Goal: Transaction & Acquisition: Purchase product/service

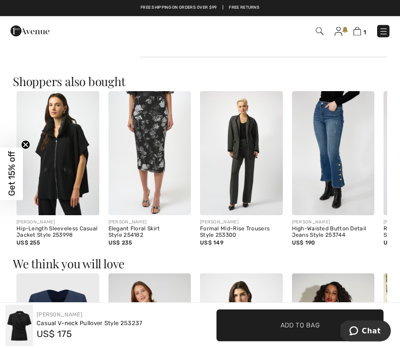
scroll to position [500, 0]
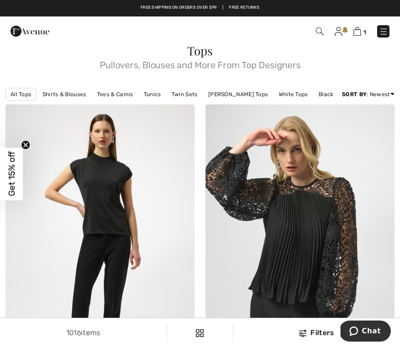
click at [111, 90] on link "Tees & Camis" at bounding box center [114, 94] width 45 height 12
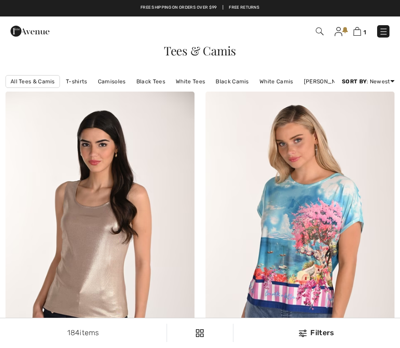
checkbox input "true"
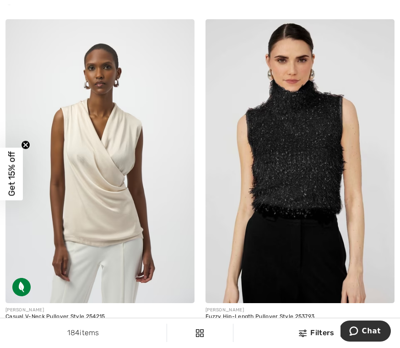
scroll to position [1730, 0]
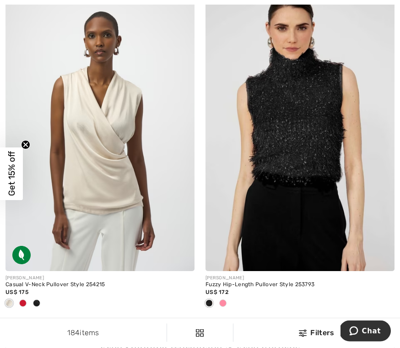
click at [7, 296] on div at bounding box center [9, 303] width 14 height 15
click at [8, 300] on span at bounding box center [8, 302] width 7 height 7
click at [4, 304] on div at bounding box center [9, 303] width 14 height 15
click at [84, 194] on img at bounding box center [99, 129] width 189 height 284
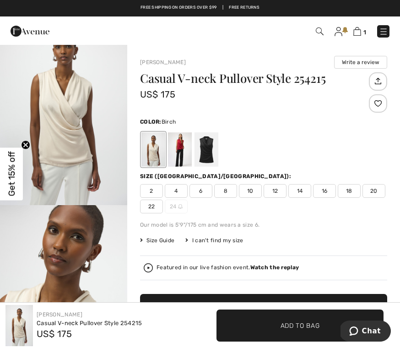
scroll to position [28, 0]
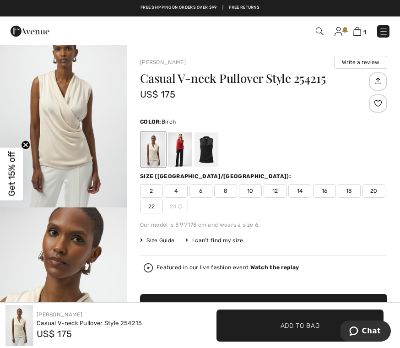
click at [142, 156] on div at bounding box center [153, 149] width 24 height 34
click at [144, 152] on div at bounding box center [153, 149] width 24 height 34
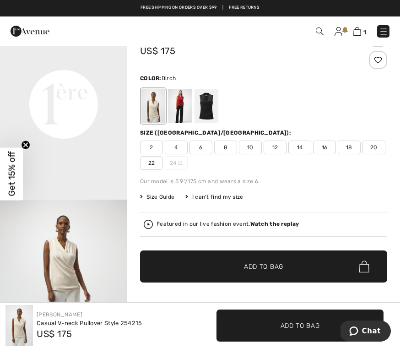
scroll to position [0, 0]
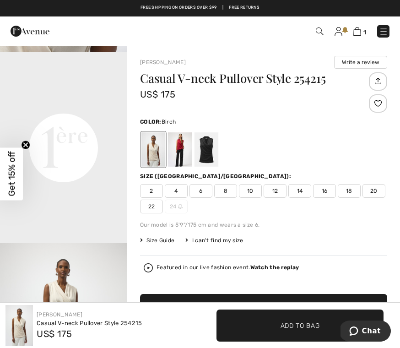
click at [154, 161] on div at bounding box center [153, 149] width 24 height 34
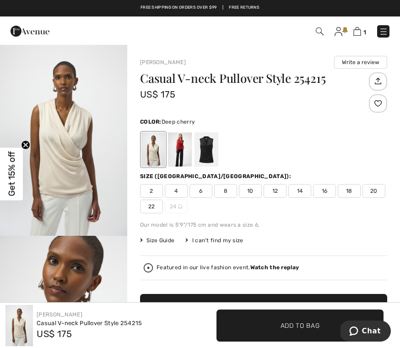
click at [171, 143] on div at bounding box center [180, 149] width 24 height 34
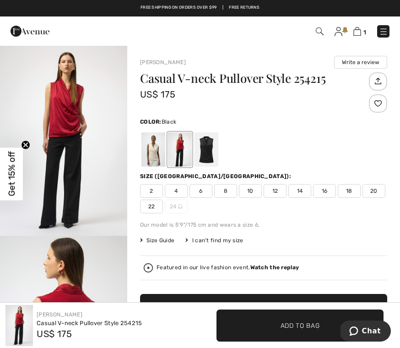
click at [209, 150] on div at bounding box center [206, 149] width 24 height 34
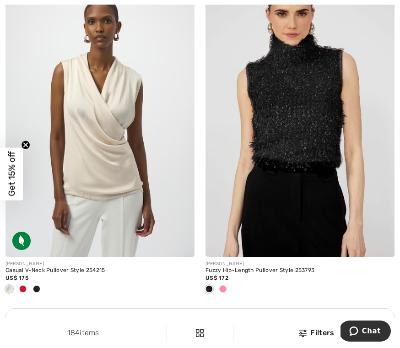
click at [100, 174] on img at bounding box center [99, 115] width 189 height 284
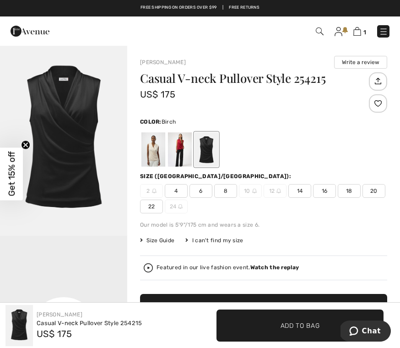
click at [147, 147] on div at bounding box center [153, 149] width 24 height 34
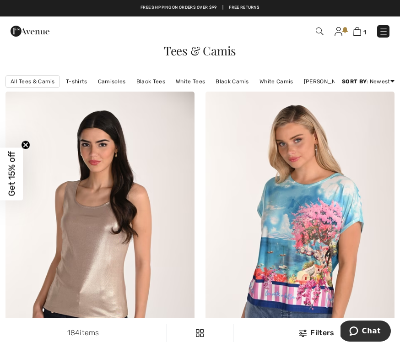
click at [355, 29] on img at bounding box center [357, 31] width 8 height 9
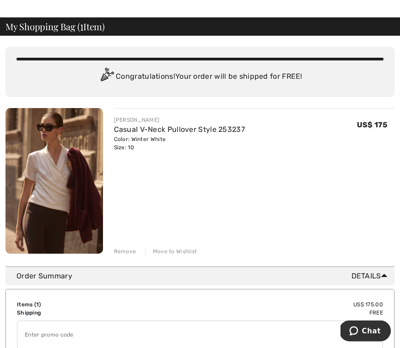
scroll to position [30, 0]
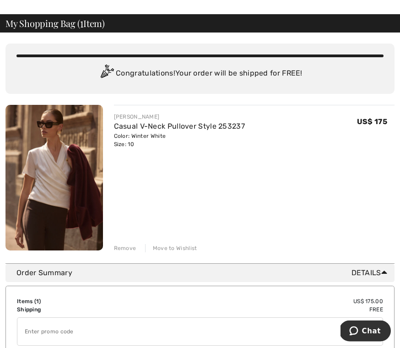
click at [43, 177] on img at bounding box center [53, 177] width 97 height 145
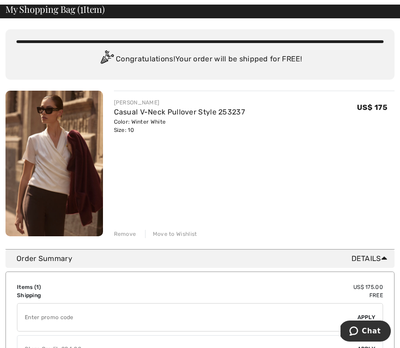
click at [124, 235] on div "Remove" at bounding box center [125, 234] width 22 height 8
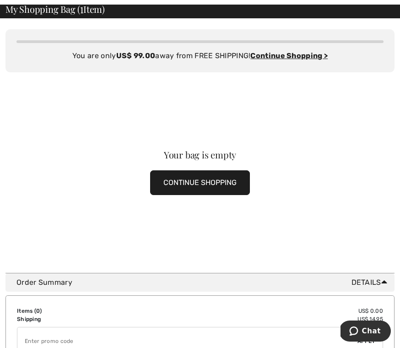
click at [188, 179] on button "CONTINUE SHOPPING" at bounding box center [200, 182] width 100 height 25
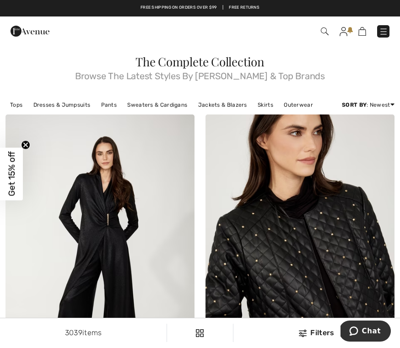
click at [261, 109] on link "Skirts" at bounding box center [265, 105] width 25 height 12
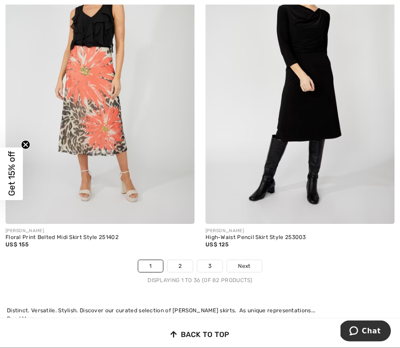
scroll to position [5845, 0]
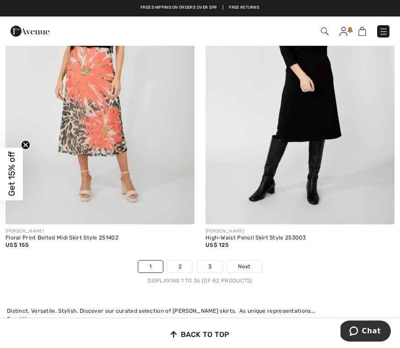
click at [176, 261] on link "2" at bounding box center [179, 266] width 25 height 12
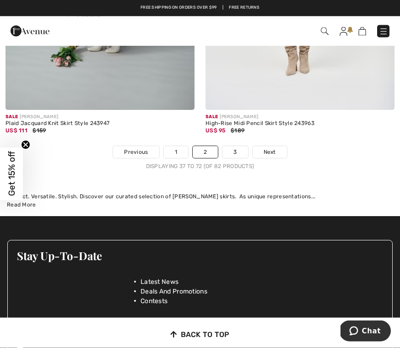
scroll to position [5944, 0]
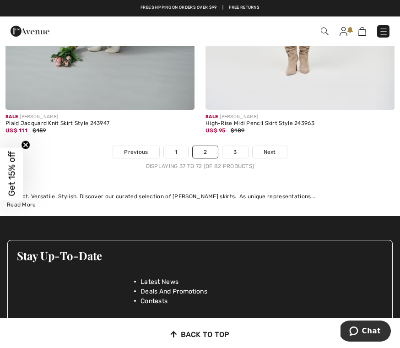
click at [233, 147] on link "3" at bounding box center [234, 152] width 25 height 12
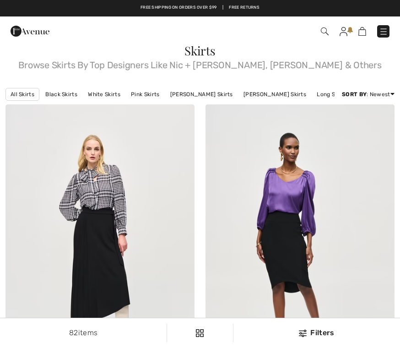
checkbox input "true"
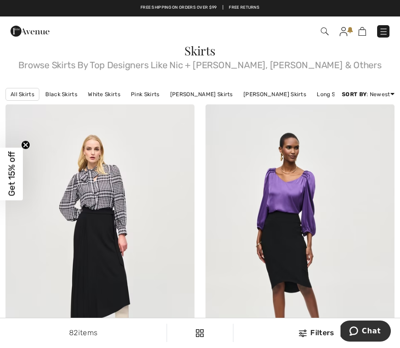
click at [261, 95] on link "[PERSON_NAME] Skirts" at bounding box center [275, 94] width 72 height 12
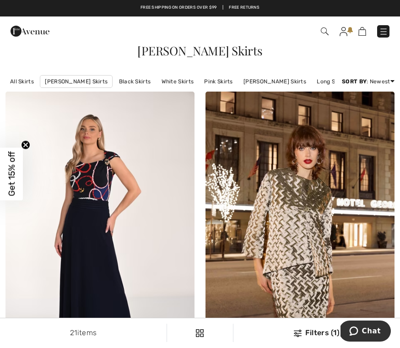
click at [209, 81] on link "Pink Skirts" at bounding box center [217, 81] width 37 height 12
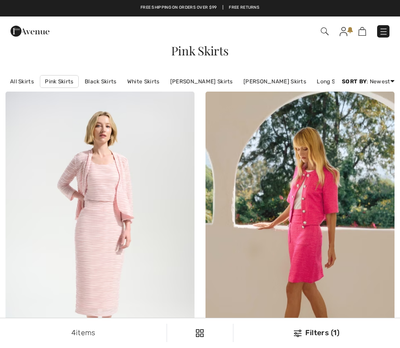
checkbox input "true"
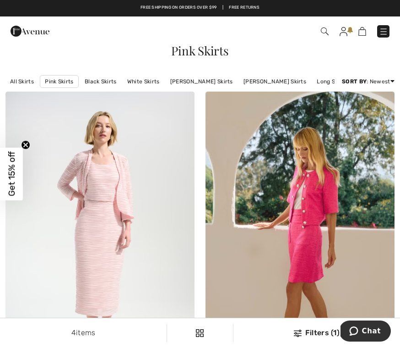
click at [254, 80] on link "[PERSON_NAME] Skirts" at bounding box center [275, 81] width 72 height 12
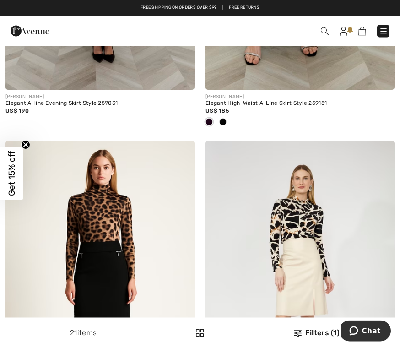
scroll to position [911, 0]
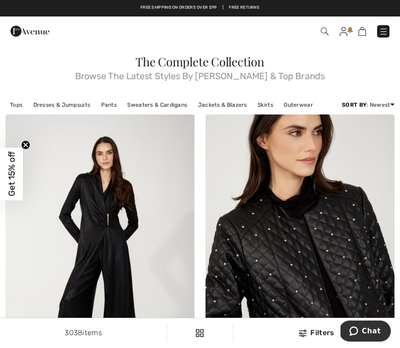
click at [146, 106] on link "Sweaters & Cardigans" at bounding box center [157, 105] width 69 height 12
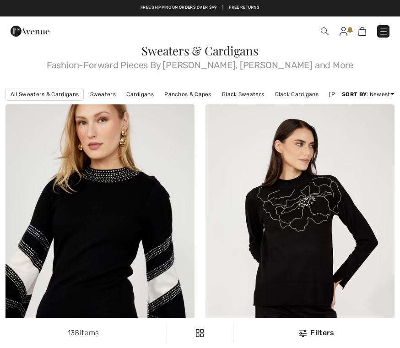
checkbox input "true"
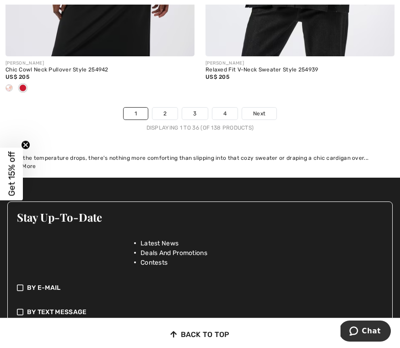
scroll to position [6055, 0]
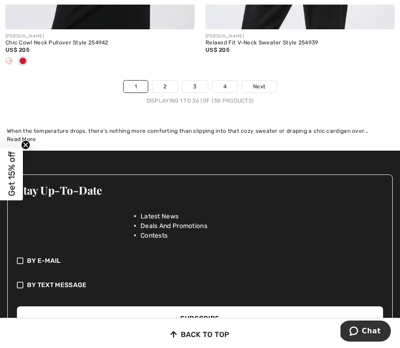
click at [161, 80] on link "2" at bounding box center [164, 86] width 25 height 12
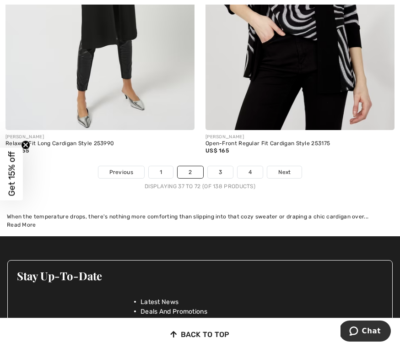
scroll to position [6047, 0]
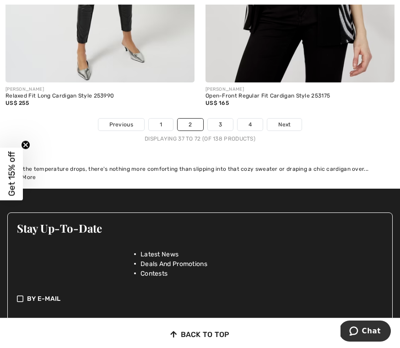
click at [224, 120] on link "3" at bounding box center [220, 124] width 25 height 12
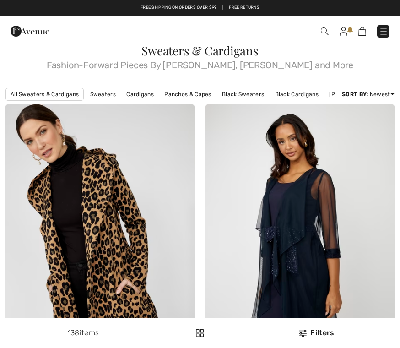
checkbox input "true"
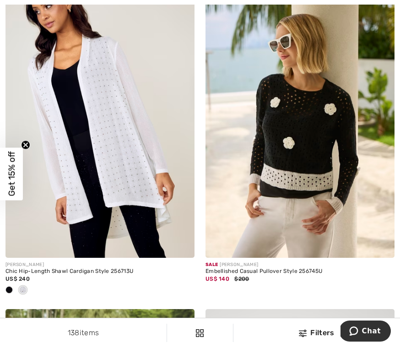
scroll to position [4491, 0]
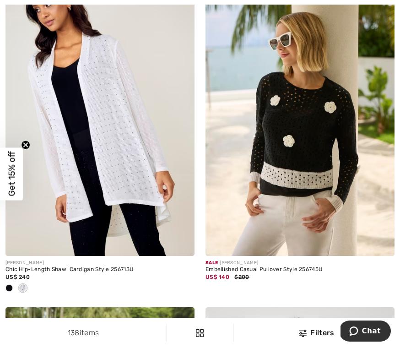
click at [275, 158] on img at bounding box center [299, 115] width 189 height 284
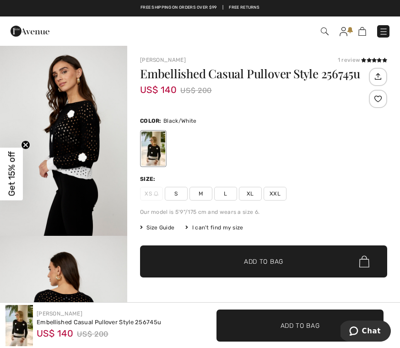
click at [151, 150] on div at bounding box center [153, 148] width 24 height 34
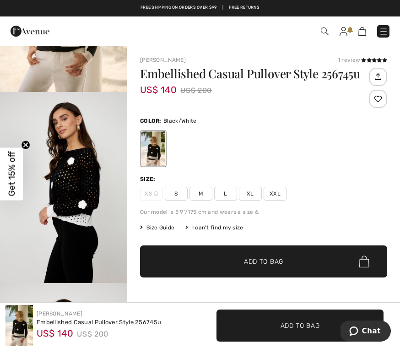
scroll to position [122, 0]
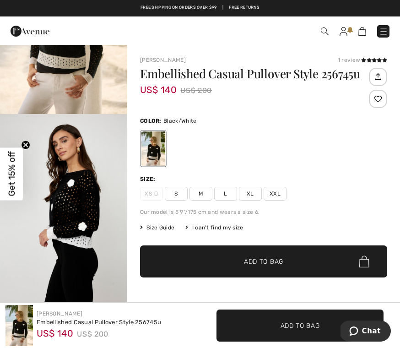
click at [64, 67] on img "1 / 5" at bounding box center [63, 18] width 127 height 191
click at [148, 158] on div at bounding box center [153, 148] width 24 height 34
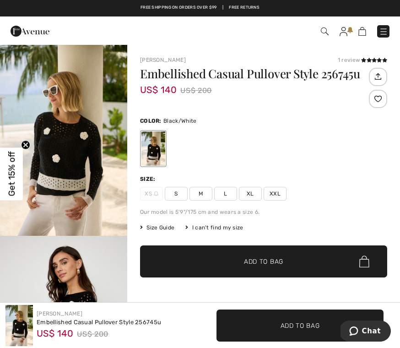
click at [52, 128] on img "1 / 5" at bounding box center [63, 140] width 127 height 191
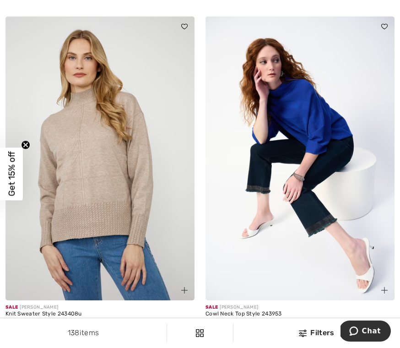
scroll to position [5781, 0]
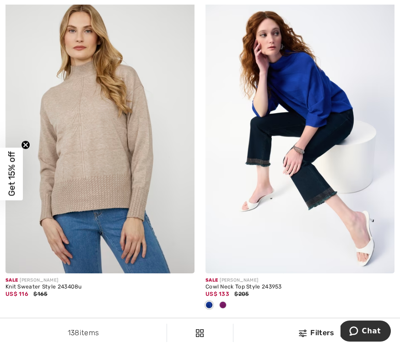
click at [223, 301] on span at bounding box center [222, 304] width 7 height 7
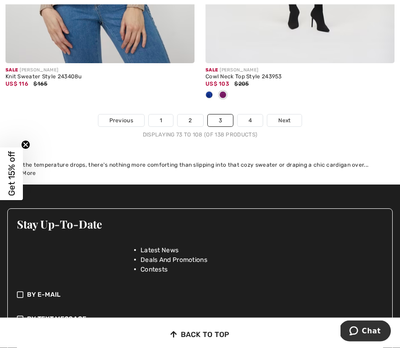
scroll to position [5991, 0]
click at [248, 114] on link "4" at bounding box center [249, 120] width 25 height 12
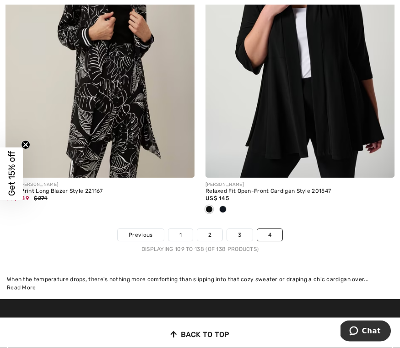
scroll to position [4919, 0]
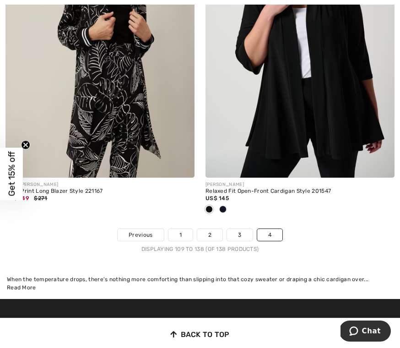
click at [274, 231] on link "4" at bounding box center [269, 235] width 25 height 12
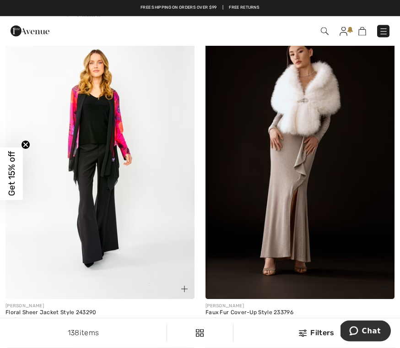
scroll to position [2371, 0]
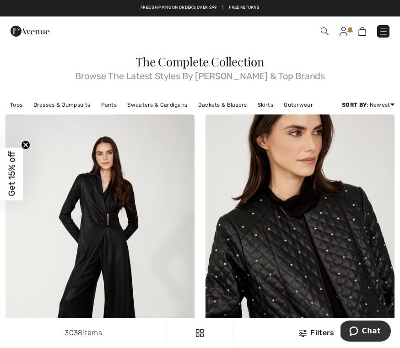
click at [102, 105] on link "Pants" at bounding box center [108, 105] width 25 height 12
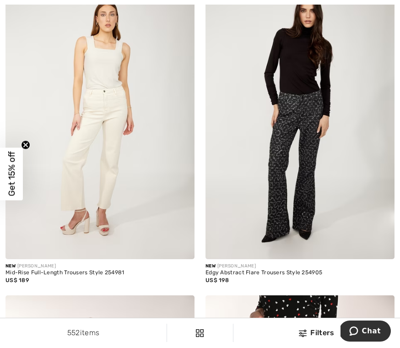
scroll to position [465, 0]
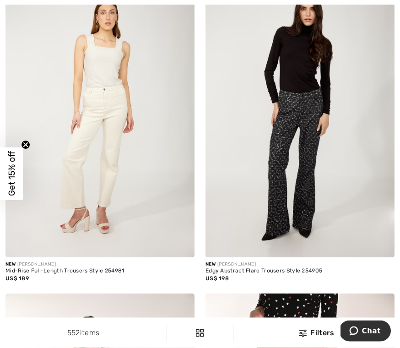
click at [81, 170] on img at bounding box center [99, 116] width 189 height 284
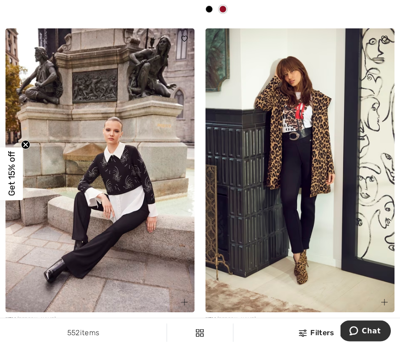
scroll to position [3395, 0]
click at [292, 182] on img at bounding box center [299, 170] width 189 height 284
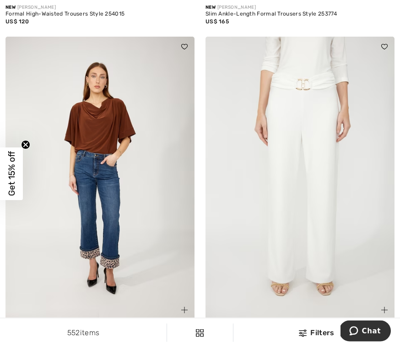
scroll to position [3707, 0]
click at [91, 122] on img at bounding box center [99, 179] width 189 height 284
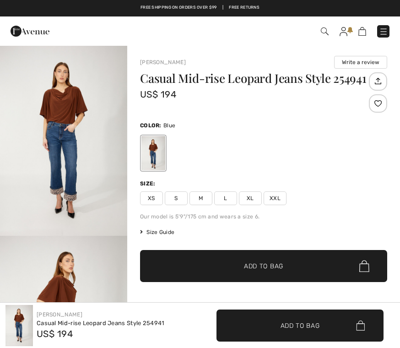
checkbox input "true"
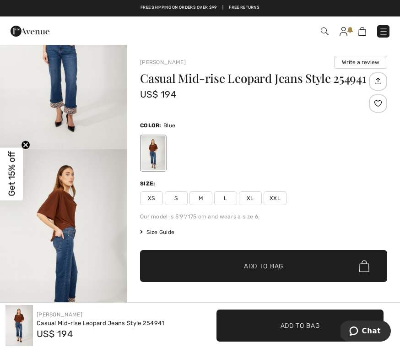
scroll to position [87, 0]
click at [65, 107] on img "1 / 4" at bounding box center [63, 52] width 127 height 191
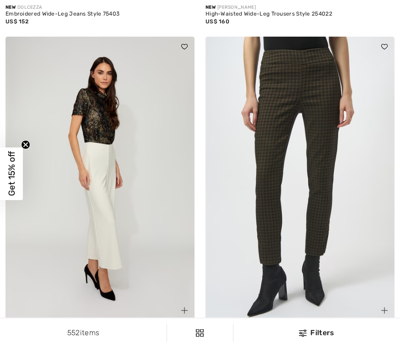
scroll to position [4746, 0]
click at [89, 227] on img at bounding box center [99, 179] width 189 height 284
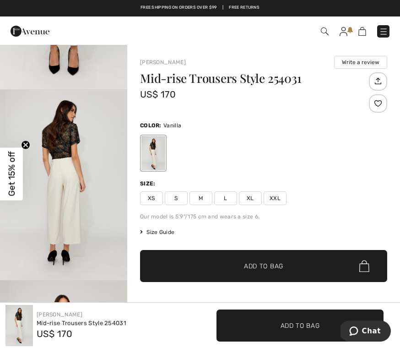
scroll to position [337, 0]
click at [156, 229] on span "Size Guide" at bounding box center [157, 232] width 34 height 8
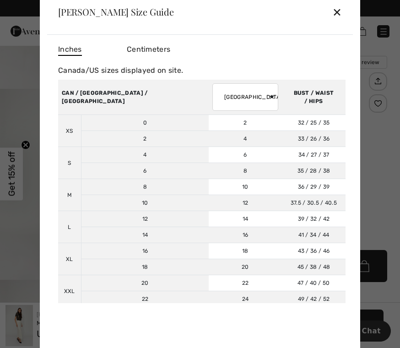
scroll to position [0, 0]
click at [339, 10] on div "✕" at bounding box center [337, 11] width 10 height 19
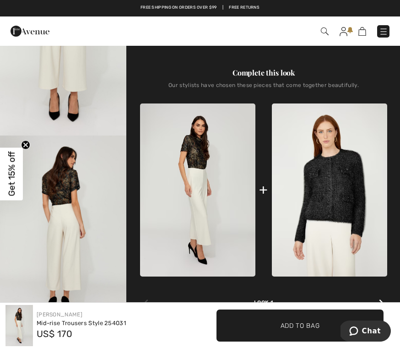
scroll to position [294, 0]
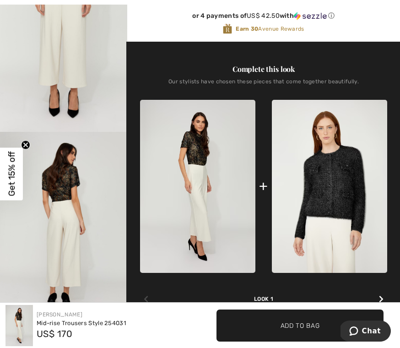
click at [61, 231] on img "3 / 4" at bounding box center [63, 227] width 127 height 191
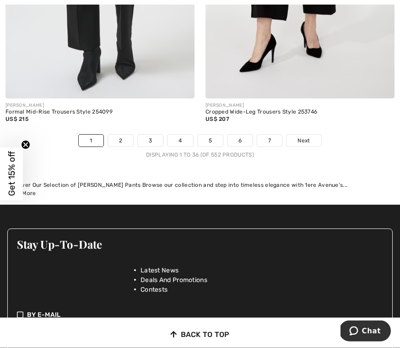
scroll to position [5941, 0]
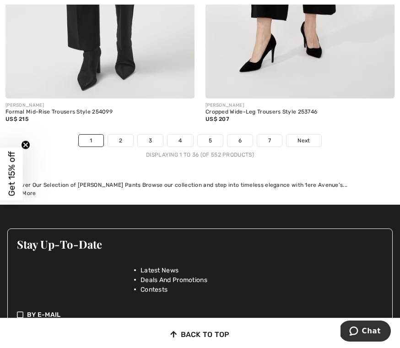
click at [120, 136] on link "2" at bounding box center [120, 140] width 25 height 12
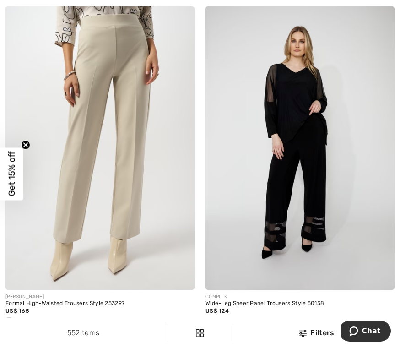
scroll to position [5477, 0]
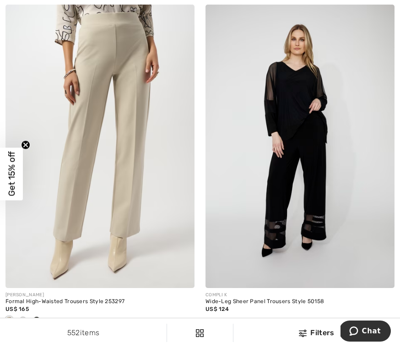
click at [74, 145] on img at bounding box center [99, 147] width 189 height 284
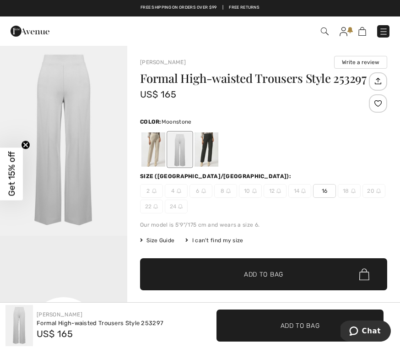
click at [149, 147] on div at bounding box center [153, 149] width 24 height 34
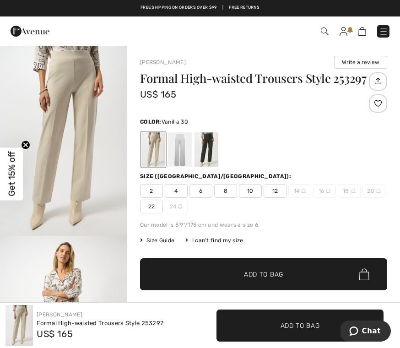
click at [176, 146] on div at bounding box center [180, 149] width 24 height 34
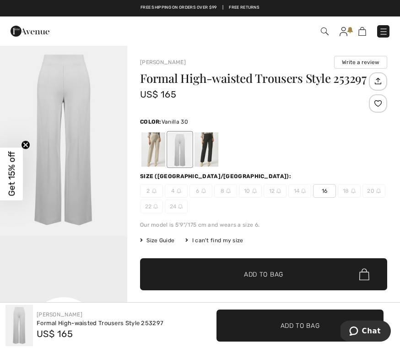
click at [63, 117] on img "1 / 1" at bounding box center [63, 140] width 127 height 191
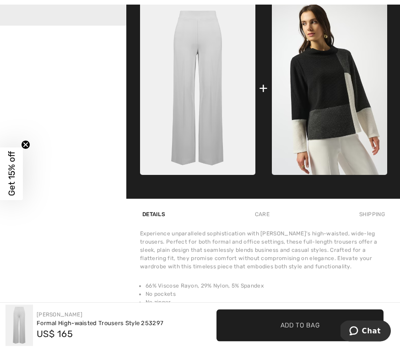
scroll to position [401, 0]
click at [324, 159] on img at bounding box center [329, 88] width 115 height 173
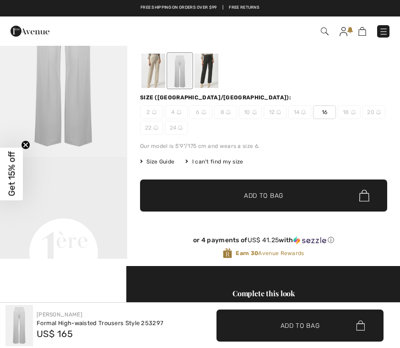
click at [148, 69] on div at bounding box center [153, 71] width 24 height 34
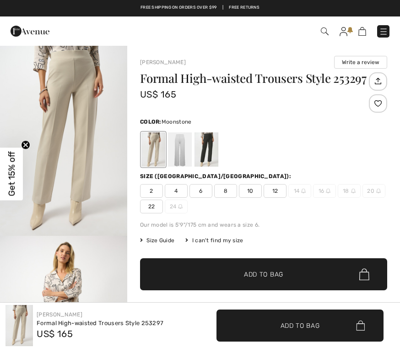
click at [180, 154] on div at bounding box center [180, 149] width 24 height 34
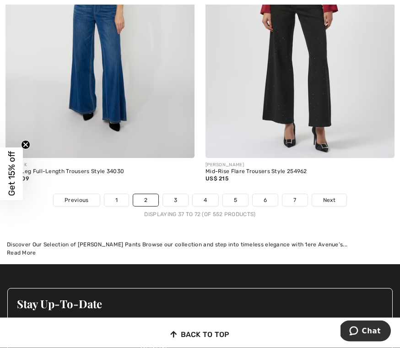
scroll to position [5942, 0]
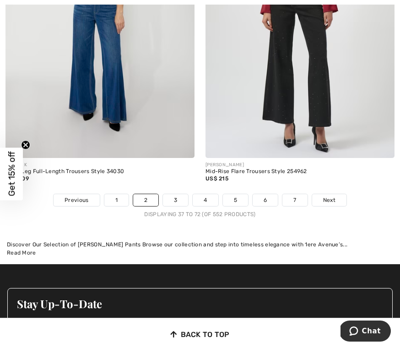
click at [177, 194] on link "3" at bounding box center [175, 200] width 25 height 12
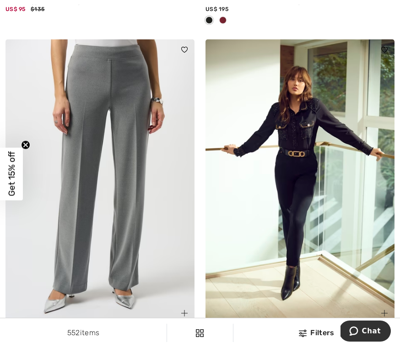
scroll to position [1708, 0]
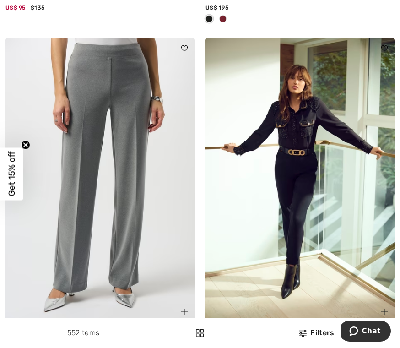
click at [70, 203] on img at bounding box center [99, 180] width 189 height 284
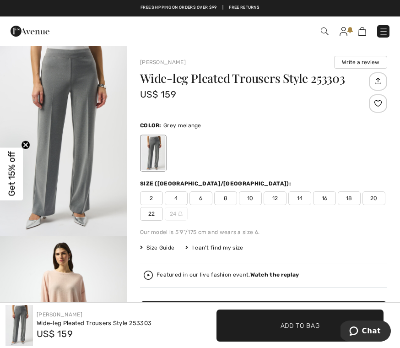
click at [14, 0] on div "Free shipping on orders over $99 | Free Returns" at bounding box center [200, 8] width 400 height 16
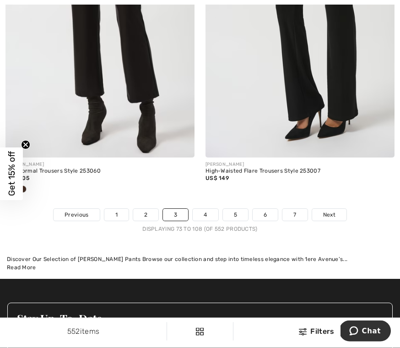
scroll to position [5899, 0]
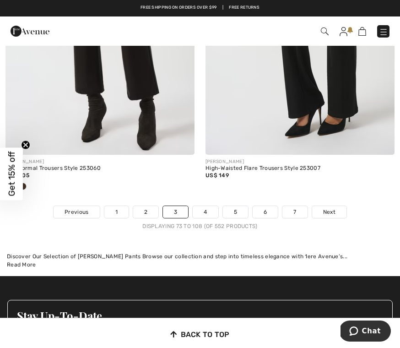
click at [203, 198] on div "JOSEPH RIBKOFF High-Waisted Flare Trousers Style 253007 US$ 149" at bounding box center [300, 38] width 200 height 334
click at [206, 209] on link "4" at bounding box center [205, 212] width 25 height 12
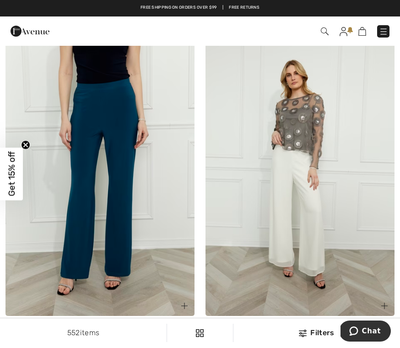
scroll to position [1698, 0]
click at [276, 193] on img at bounding box center [299, 174] width 189 height 284
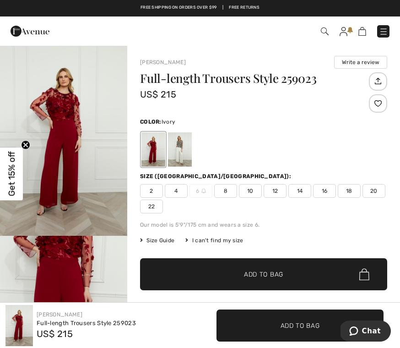
click at [178, 147] on div at bounding box center [180, 149] width 24 height 34
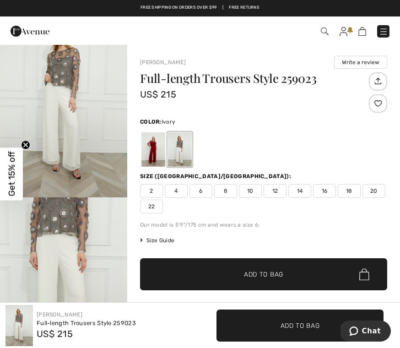
scroll to position [43, 0]
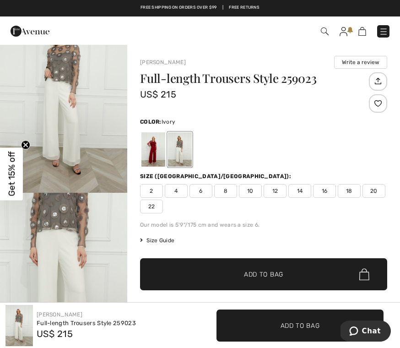
click at [69, 141] on img "1 / 5" at bounding box center [63, 97] width 127 height 191
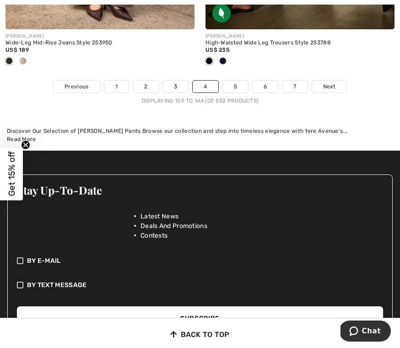
scroll to position [5979, 0]
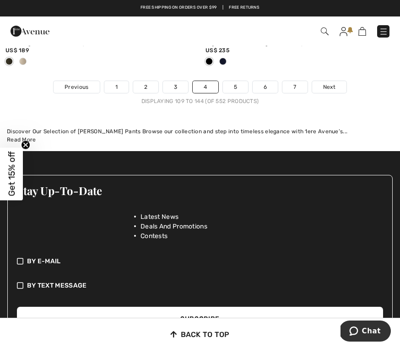
click at [236, 81] on link "5" at bounding box center [235, 87] width 25 height 12
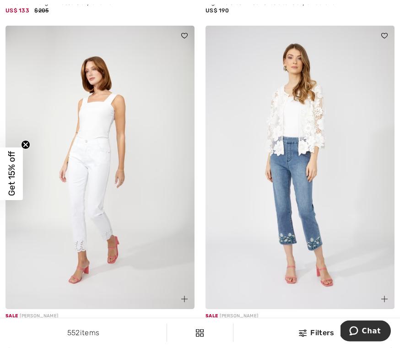
scroll to position [3673, 0]
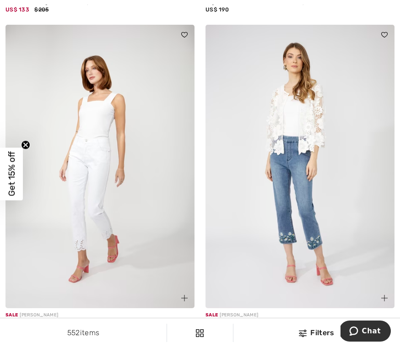
click at [77, 224] on img at bounding box center [99, 167] width 189 height 284
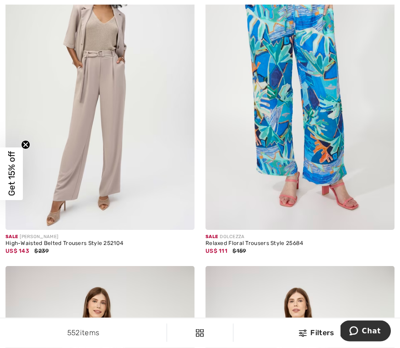
scroll to position [5095, 0]
click at [76, 161] on img at bounding box center [99, 88] width 189 height 284
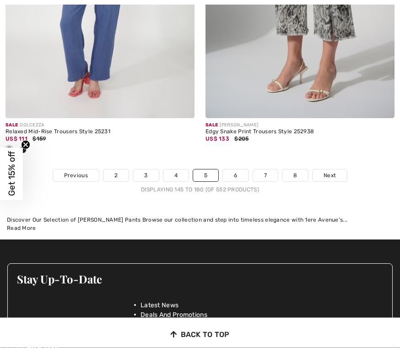
scroll to position [5846, 0]
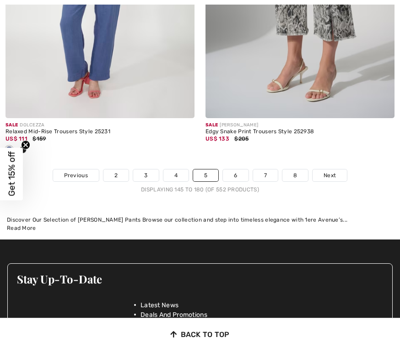
click at [231, 174] on link "6" at bounding box center [235, 175] width 25 height 12
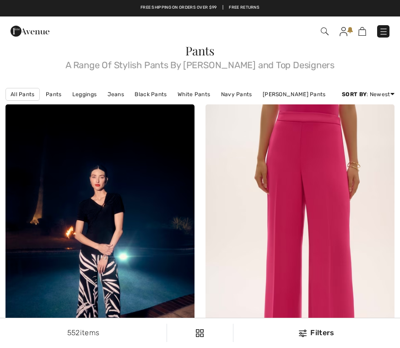
checkbox input "true"
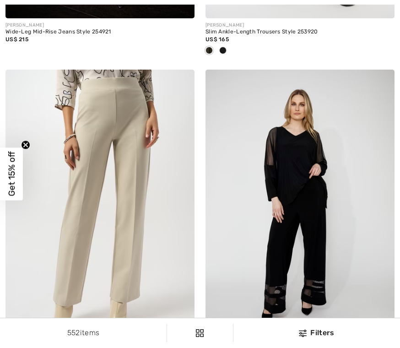
scroll to position [5413, 0]
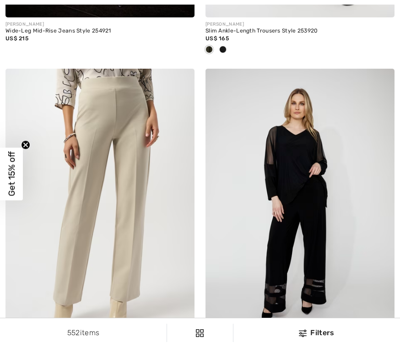
click at [77, 188] on img at bounding box center [99, 211] width 189 height 284
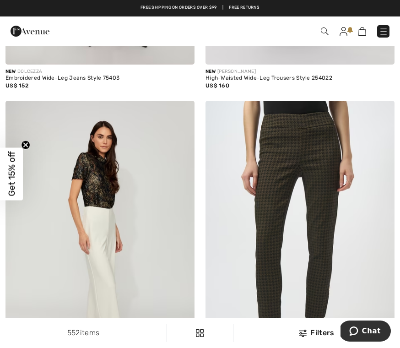
scroll to position [4665, 0]
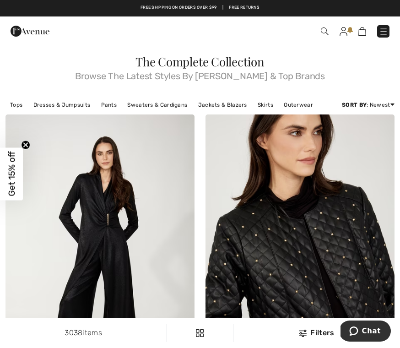
click at [17, 102] on link "Tops" at bounding box center [15, 105] width 21 height 12
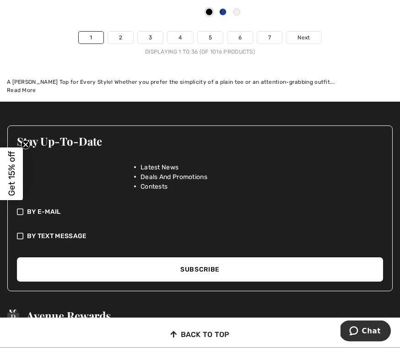
scroll to position [6059, 0]
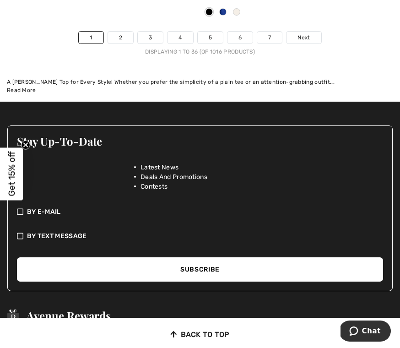
click at [126, 32] on link "2" at bounding box center [120, 38] width 25 height 12
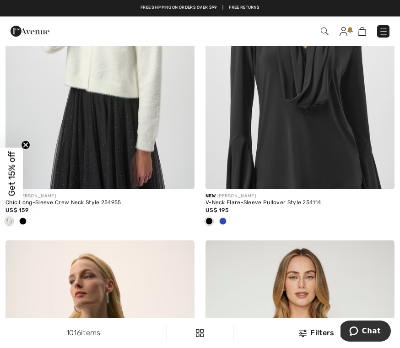
scroll to position [2232, 0]
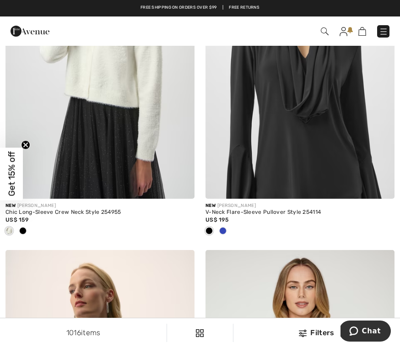
click at [22, 227] on span at bounding box center [22, 230] width 7 height 7
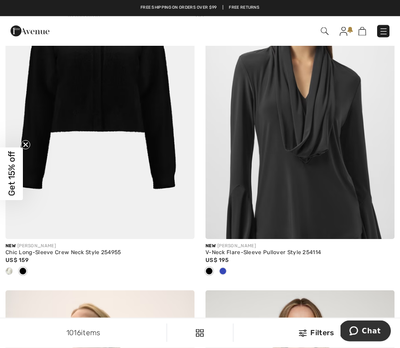
scroll to position [2189, 0]
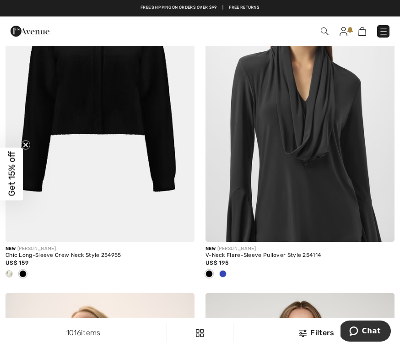
click at [64, 108] on img at bounding box center [99, 100] width 189 height 284
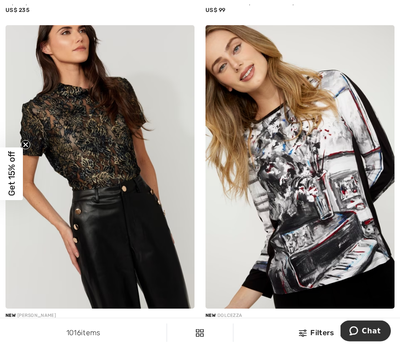
scroll to position [2776, 0]
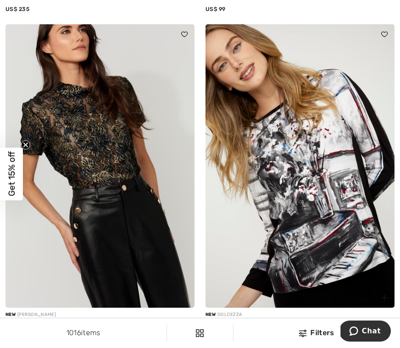
click at [83, 145] on img at bounding box center [99, 166] width 189 height 284
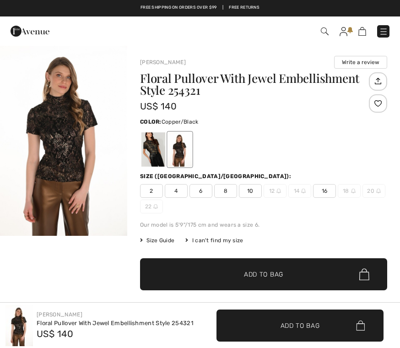
checkbox input "true"
click at [63, 141] on img "1 / 1" at bounding box center [63, 140] width 127 height 191
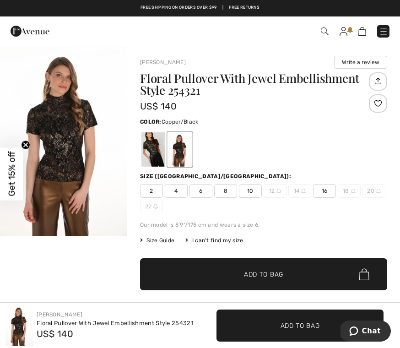
click at [176, 148] on div at bounding box center [180, 149] width 24 height 34
click at [153, 154] on div at bounding box center [153, 149] width 24 height 34
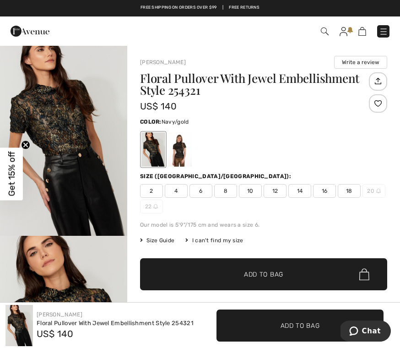
click at [148, 150] on div at bounding box center [153, 149] width 24 height 34
click at [150, 145] on div at bounding box center [153, 149] width 24 height 34
click at [175, 149] on div at bounding box center [180, 149] width 24 height 34
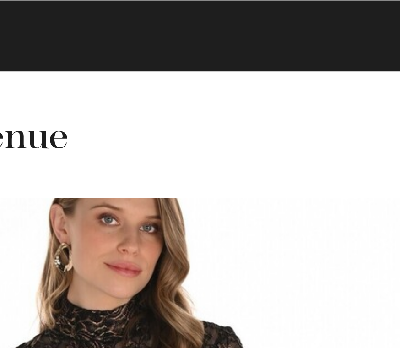
scroll to position [18, 0]
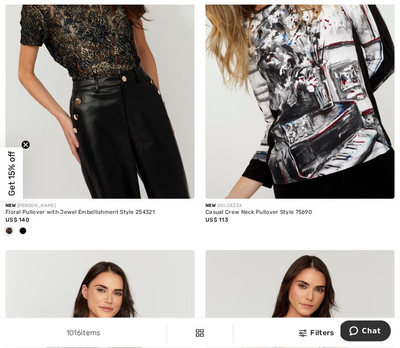
scroll to position [2885, 0]
click at [8, 227] on span at bounding box center [8, 230] width 7 height 7
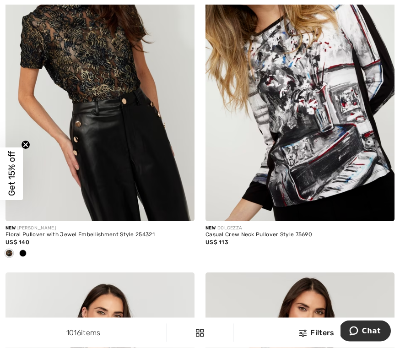
click at [25, 250] on span at bounding box center [22, 253] width 7 height 7
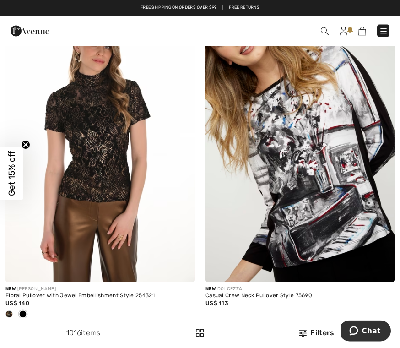
scroll to position [2800, 0]
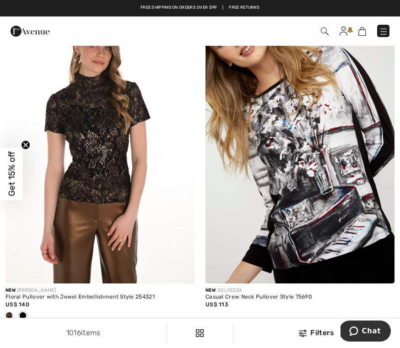
click at [83, 157] on img at bounding box center [99, 142] width 189 height 284
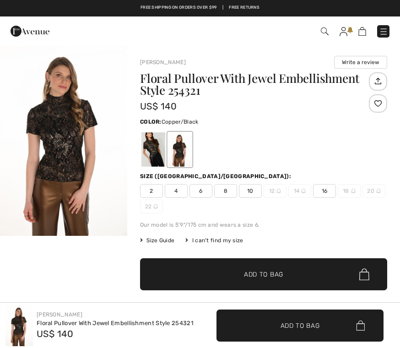
checkbox input "true"
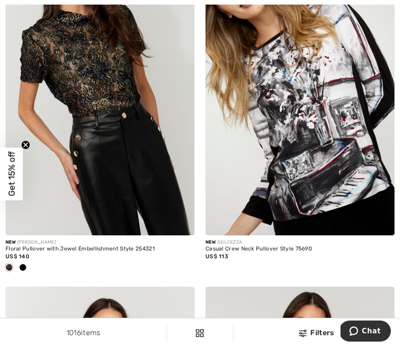
scroll to position [2863, 0]
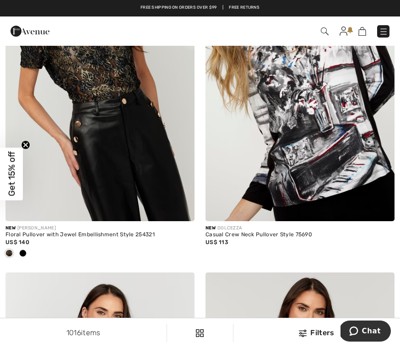
click at [99, 77] on img at bounding box center [99, 80] width 189 height 284
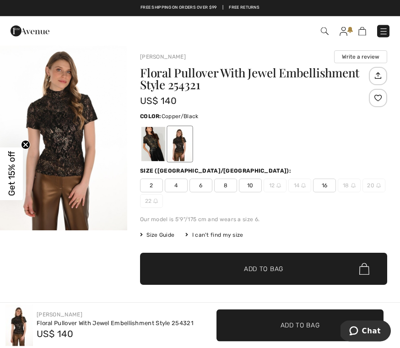
scroll to position [5, 0]
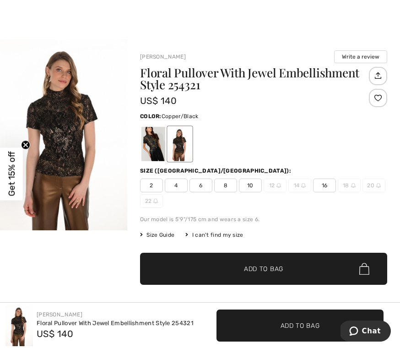
click at [159, 236] on span "Size Guide" at bounding box center [157, 234] width 34 height 8
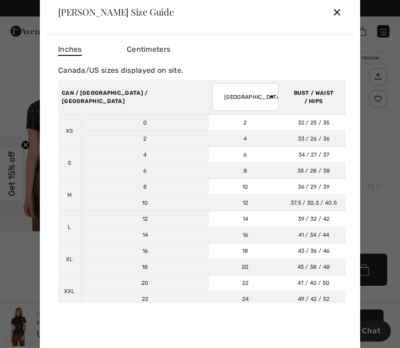
scroll to position [0, 0]
click at [341, 11] on div "✕" at bounding box center [337, 11] width 10 height 19
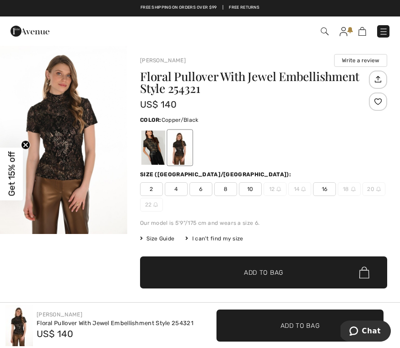
scroll to position [9, 0]
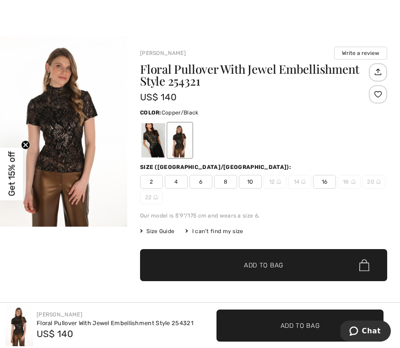
click at [160, 227] on span "Size Guide" at bounding box center [157, 231] width 34 height 8
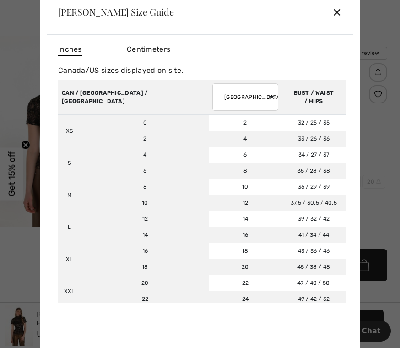
click at [337, 21] on div "✕" at bounding box center [337, 11] width 10 height 19
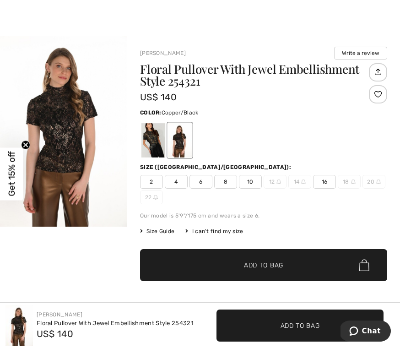
click at [244, 180] on span "10" at bounding box center [250, 182] width 23 height 14
click at [251, 270] on span "✔ Added to Bag Add to Bag" at bounding box center [263, 265] width 247 height 32
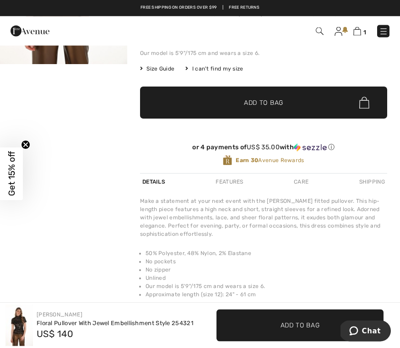
scroll to position [0, 0]
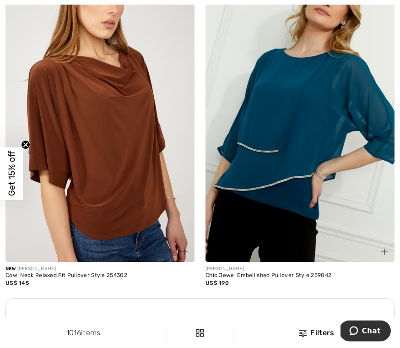
scroll to position [3826, 0]
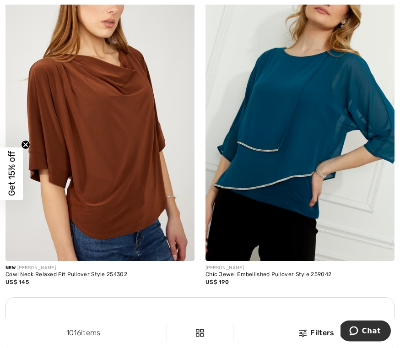
click at [82, 153] on img at bounding box center [99, 120] width 189 height 284
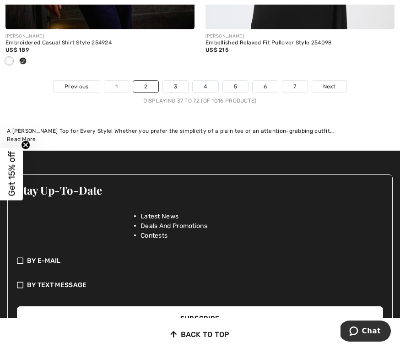
scroll to position [6119, 0]
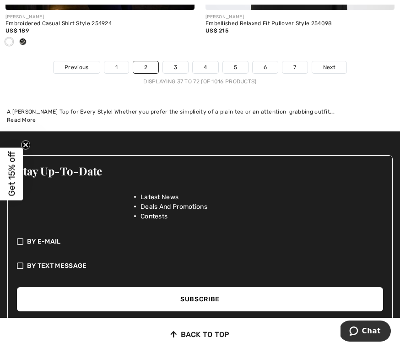
click at [178, 61] on link "3" at bounding box center [175, 67] width 25 height 12
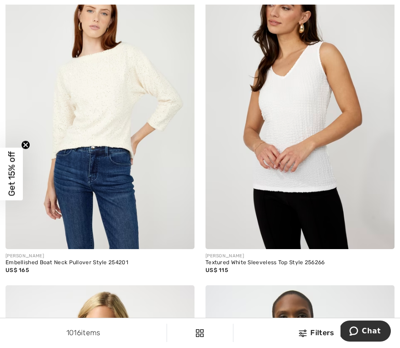
scroll to position [780, 0]
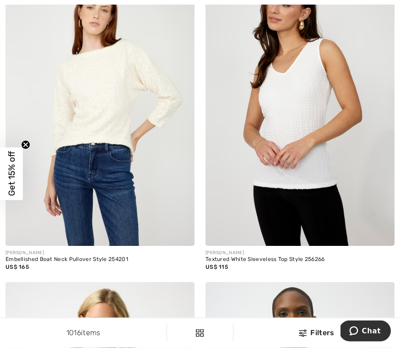
click at [98, 119] on img at bounding box center [99, 105] width 189 height 284
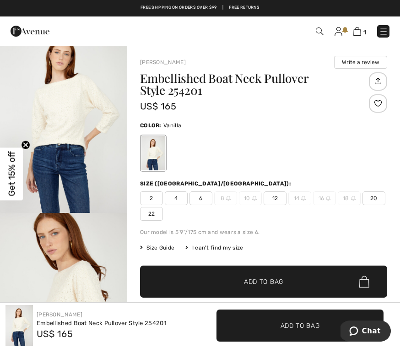
scroll to position [32, 0]
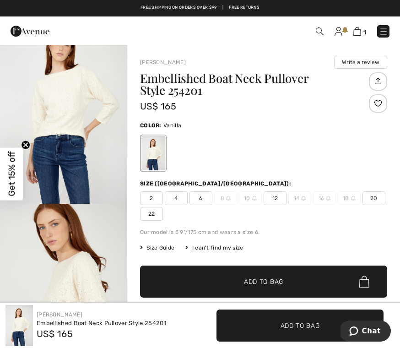
click at [76, 268] on img "2 / 4" at bounding box center [63, 298] width 127 height 191
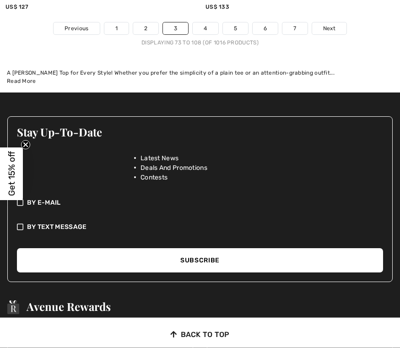
scroll to position [5992, 0]
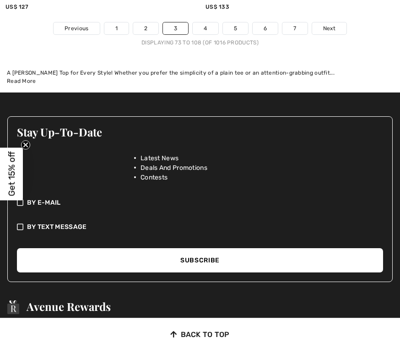
click at [201, 22] on link "4" at bounding box center [205, 28] width 25 height 12
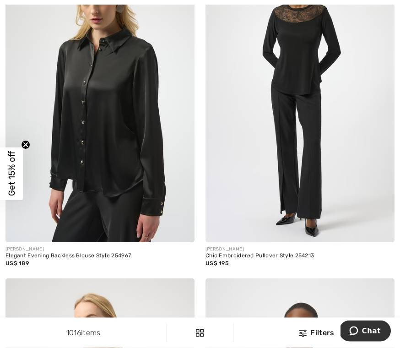
scroll to position [2158, 0]
click at [82, 142] on img at bounding box center [99, 100] width 189 height 284
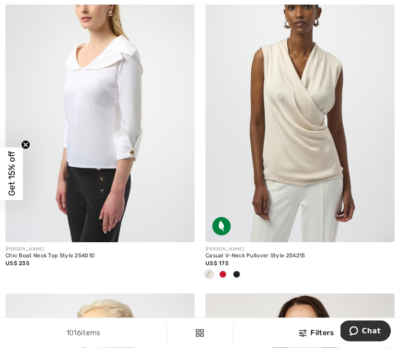
scroll to position [2477, 0]
click at [207, 273] on span at bounding box center [208, 273] width 7 height 7
click at [284, 128] on img at bounding box center [299, 101] width 189 height 284
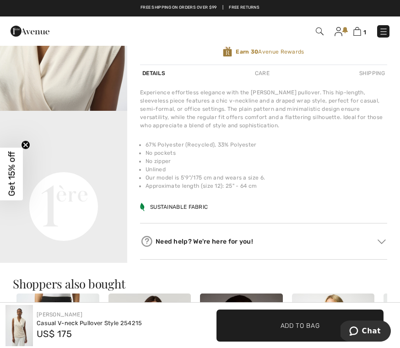
click at [59, 174] on video "Your browser does not support the video tag." at bounding box center [63, 143] width 127 height 64
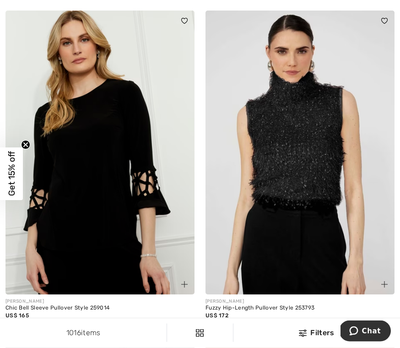
scroll to position [3428, 0]
click at [279, 157] on img at bounding box center [299, 153] width 189 height 284
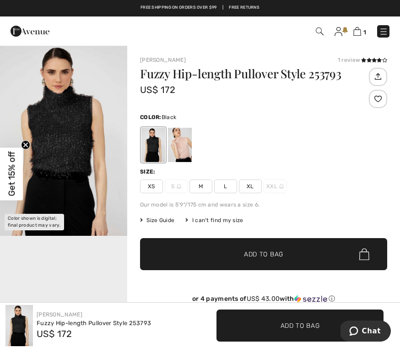
click at [369, 60] on icon at bounding box center [368, 60] width 5 height 5
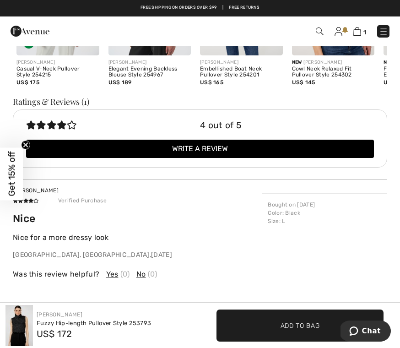
scroll to position [952, 0]
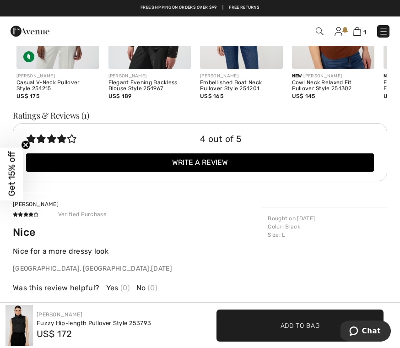
click at [57, 143] on icon at bounding box center [62, 138] width 10 height 9
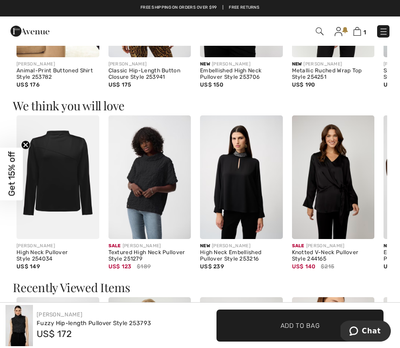
scroll to position [561, 0]
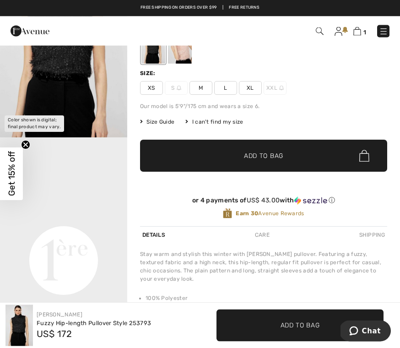
scroll to position [93, 0]
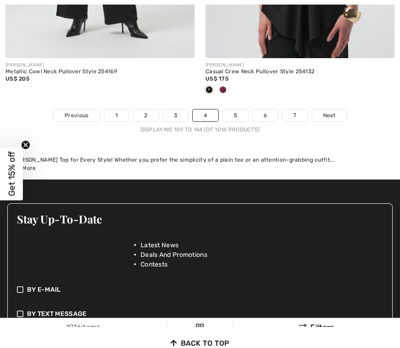
scroll to position [6054, 0]
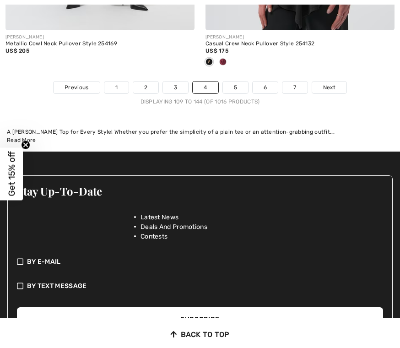
click at [236, 81] on link "5" at bounding box center [235, 87] width 25 height 12
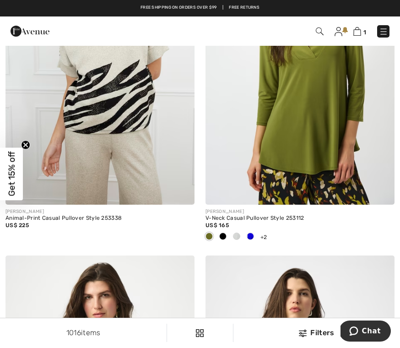
scroll to position [1449, 0]
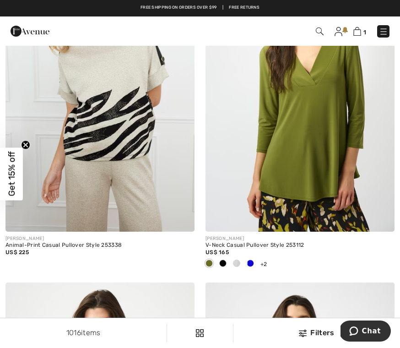
click at [291, 133] on img at bounding box center [299, 90] width 189 height 284
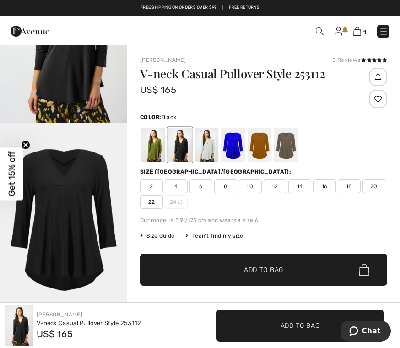
scroll to position [118, 0]
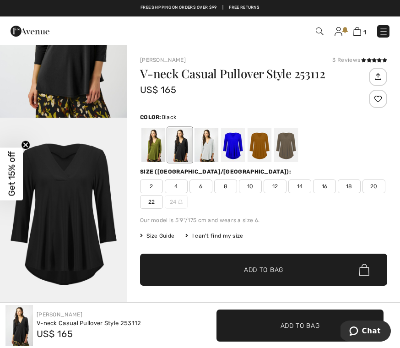
click at [62, 209] on img "2 / 4" at bounding box center [63, 213] width 127 height 191
click at [148, 149] on div at bounding box center [153, 145] width 24 height 34
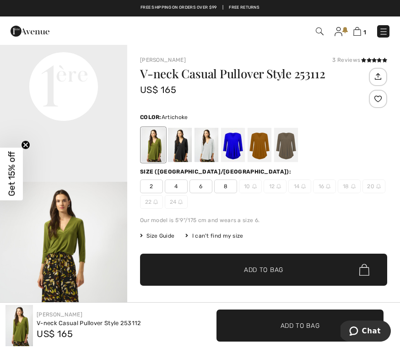
scroll to position [427, 0]
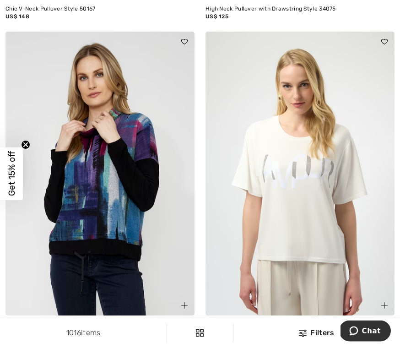
scroll to position [5787, 0]
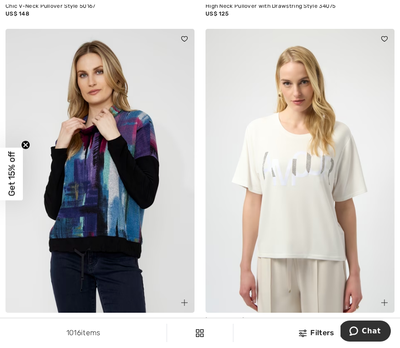
click at [294, 171] on img at bounding box center [299, 171] width 189 height 284
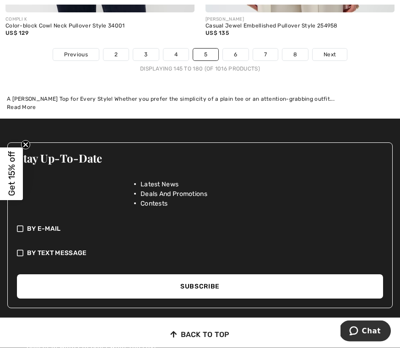
scroll to position [6087, 0]
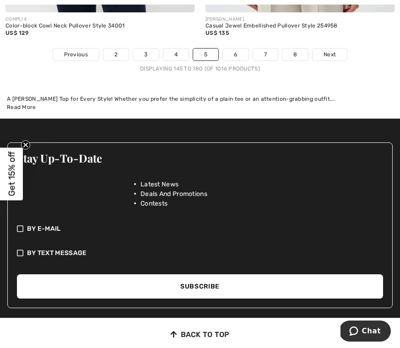
click at [239, 48] on link "6" at bounding box center [235, 54] width 25 height 12
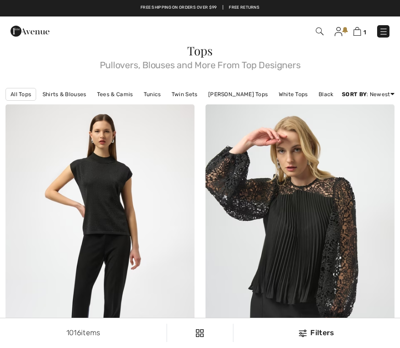
checkbox input "true"
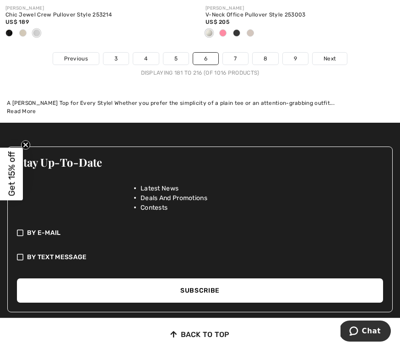
scroll to position [6049, 0]
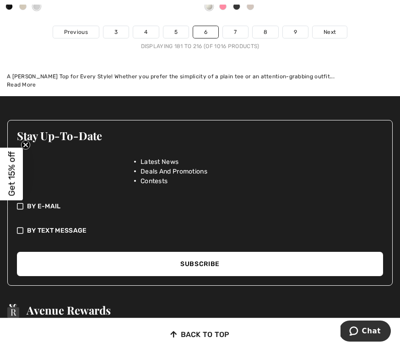
click at [229, 26] on link "7" at bounding box center [235, 32] width 25 height 12
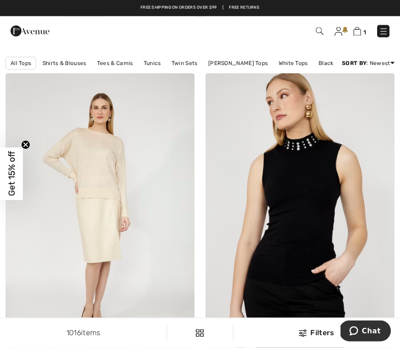
scroll to position [31, 0]
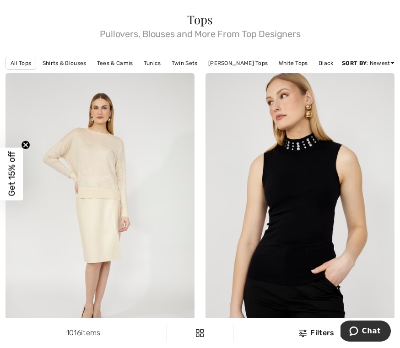
click at [83, 161] on img at bounding box center [99, 215] width 189 height 284
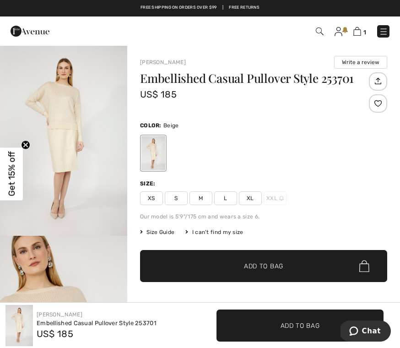
click at [59, 147] on img "1 / 4" at bounding box center [63, 140] width 127 height 191
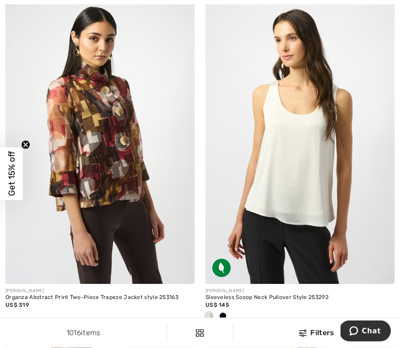
scroll to position [2420, 0]
click at [277, 162] on img at bounding box center [299, 142] width 189 height 284
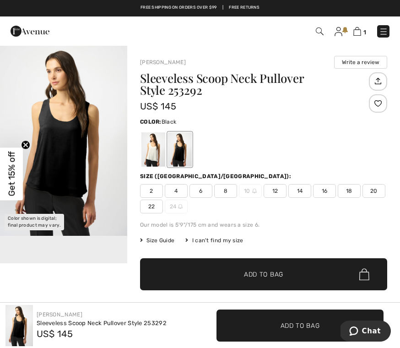
click at [139, 149] on div "Joseph Ribkoff Write a review Sleeveless Scoop Neck Pullover Style 253292 US$ 1…" at bounding box center [263, 292] width 273 height 495
click at [145, 139] on div at bounding box center [153, 149] width 24 height 34
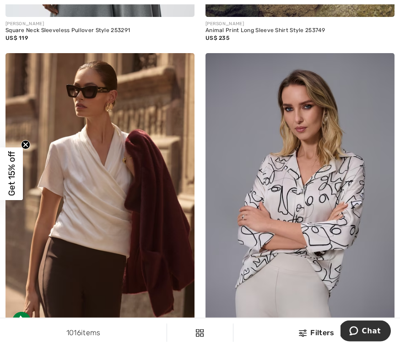
scroll to position [4762, 0]
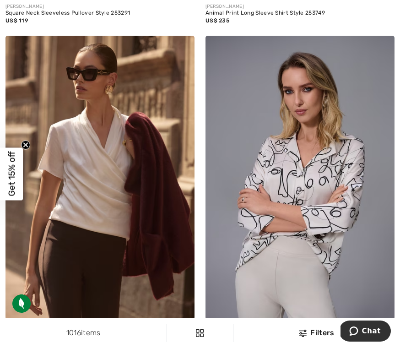
click at [81, 189] on img at bounding box center [99, 178] width 189 height 284
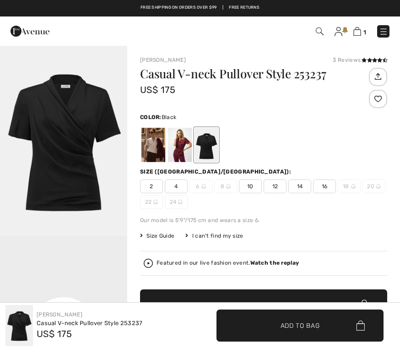
checkbox input "true"
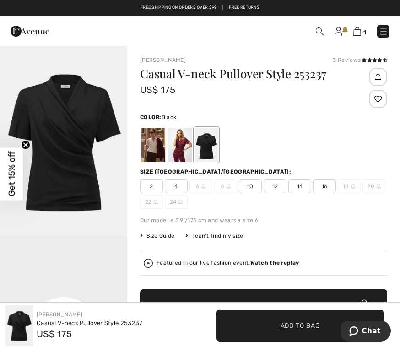
click at [146, 146] on div at bounding box center [153, 145] width 24 height 34
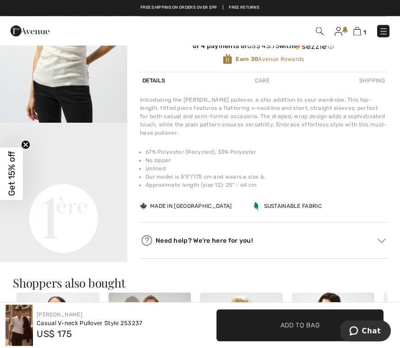
scroll to position [304, 0]
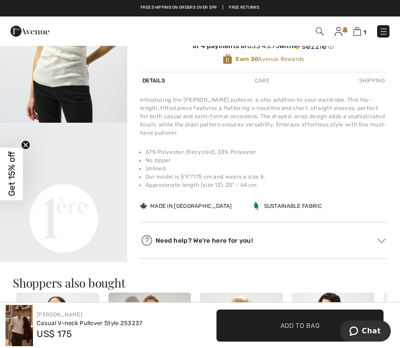
click at [64, 186] on video "Your browser does not support the video tag." at bounding box center [63, 155] width 127 height 64
click at [60, 73] on img "2 / 5" at bounding box center [63, 27] width 127 height 191
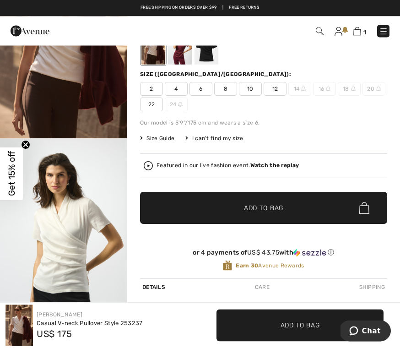
scroll to position [68, 0]
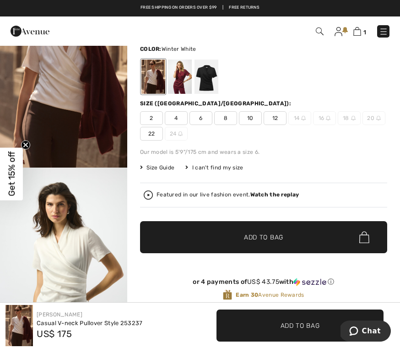
click at [155, 170] on span "Size Guide" at bounding box center [157, 167] width 34 height 8
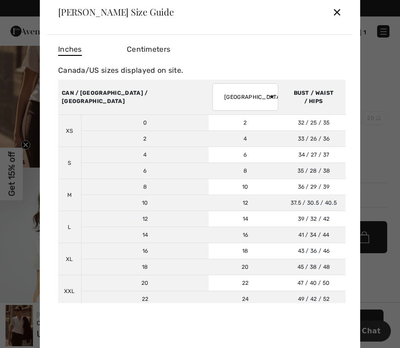
click at [67, 196] on td "M" at bounding box center [69, 195] width 23 height 32
click at [69, 203] on td "M" at bounding box center [69, 195] width 23 height 32
click at [68, 200] on td "M" at bounding box center [69, 195] width 23 height 32
click at [334, 12] on div "✕" at bounding box center [337, 11] width 10 height 19
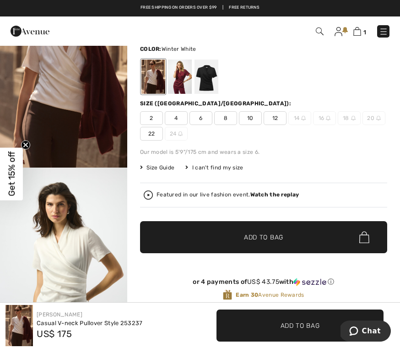
click at [227, 113] on span "8" at bounding box center [225, 118] width 23 height 14
click at [253, 234] on span "Add to Bag" at bounding box center [263, 237] width 39 height 10
click at [359, 31] on img at bounding box center [356, 31] width 8 height 9
click at [353, 34] on img at bounding box center [356, 31] width 8 height 9
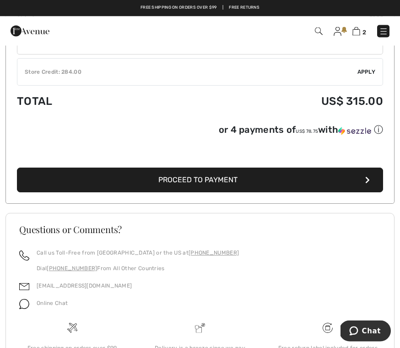
scroll to position [475, 0]
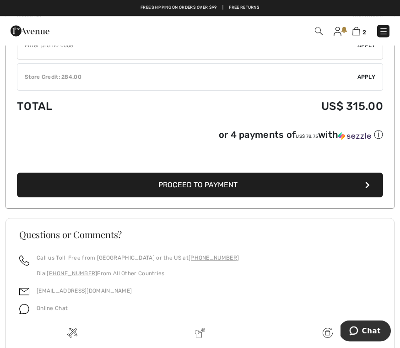
click at [176, 182] on span "Proceed to Payment" at bounding box center [197, 185] width 79 height 9
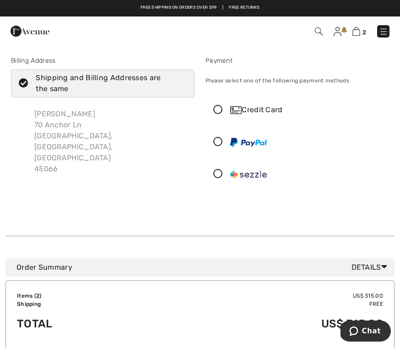
click at [62, 131] on div "[PERSON_NAME] [STREET_ADDRESS]" at bounding box center [110, 141] width 167 height 80
click at [46, 110] on div "[PERSON_NAME] [STREET_ADDRESS]" at bounding box center [110, 141] width 167 height 80
click at [379, 33] on img at bounding box center [383, 31] width 9 height 9
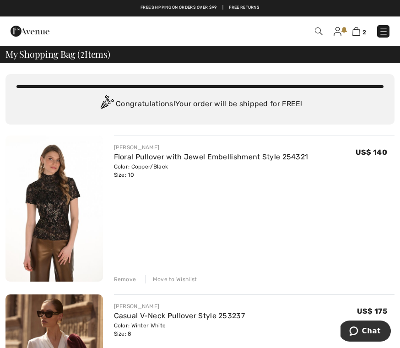
click at [336, 32] on img at bounding box center [337, 31] width 8 height 9
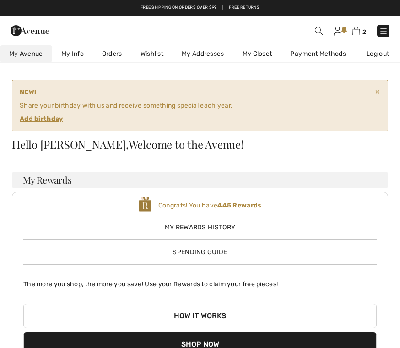
checkbox input "true"
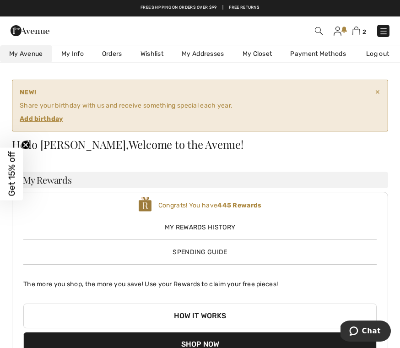
click at [37, 117] on ins "Add birthday" at bounding box center [41, 119] width 43 height 8
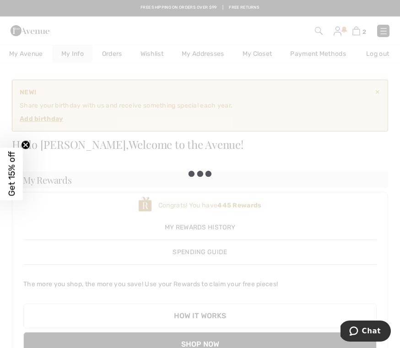
scroll to position [0, 11]
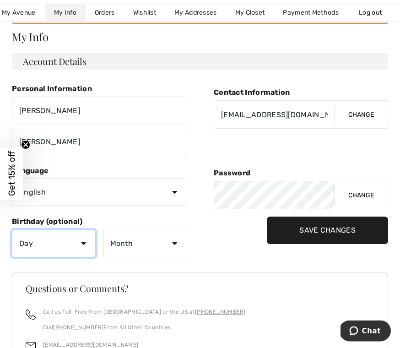
click at [83, 241] on select "Day 1 2 3 4 5 6 7 8 9 10 11 12 13 14 15 16 17 18 19 20 21 22 23 24 25 26 27 28 …" at bounding box center [54, 243] width 84 height 27
select select "5"
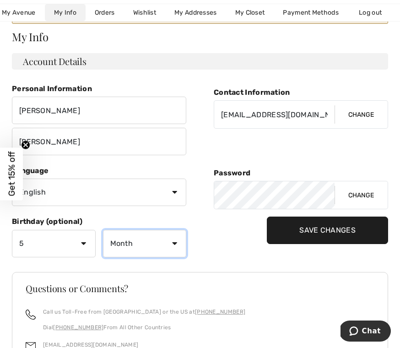
click at [180, 244] on select "Month January February March April May June July August September October Novem…" at bounding box center [145, 243] width 84 height 27
click at [173, 244] on select "Month January February March April May June July August September October Novem…" at bounding box center [145, 243] width 84 height 27
select select "2"
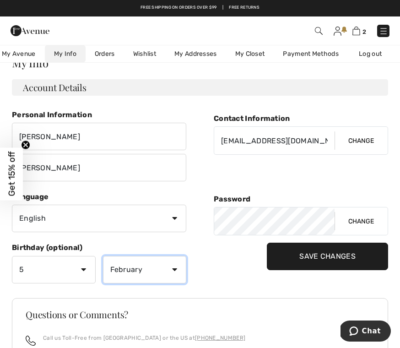
scroll to position [0, 0]
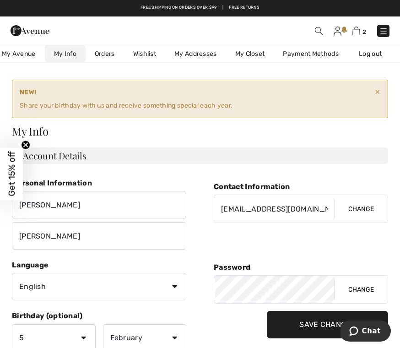
click at [336, 31] on img at bounding box center [337, 31] width 8 height 9
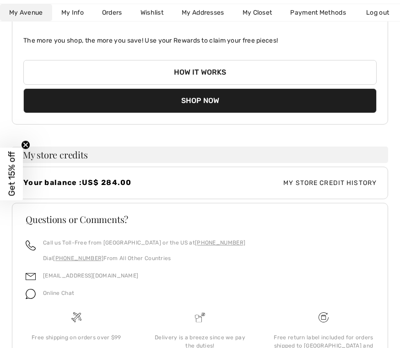
scroll to position [246, 0]
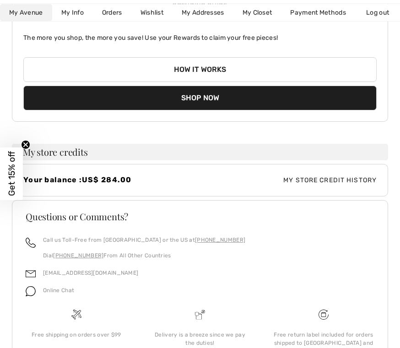
click at [98, 178] on span "US$ 284.00" at bounding box center [107, 180] width 50 height 9
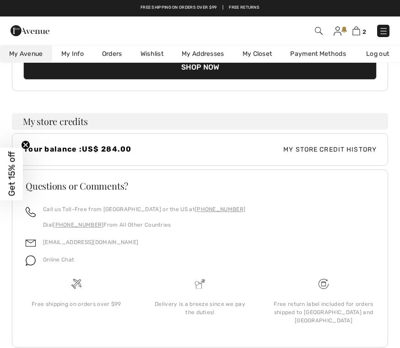
click at [106, 148] on span "US$ 284.00" at bounding box center [107, 149] width 50 height 9
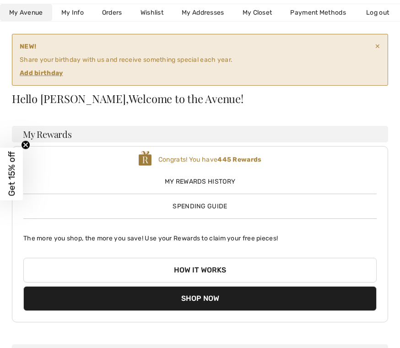
scroll to position [44, 0]
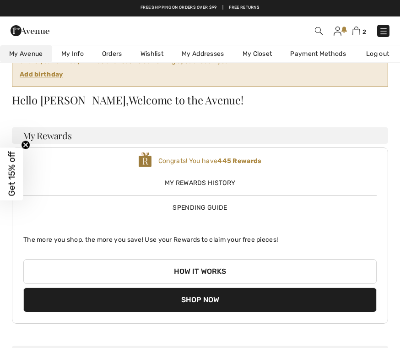
click at [178, 210] on span "Spending Guide" at bounding box center [199, 207] width 54 height 8
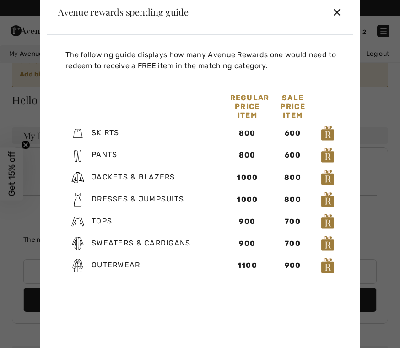
click at [338, 21] on div "✕" at bounding box center [337, 11] width 10 height 19
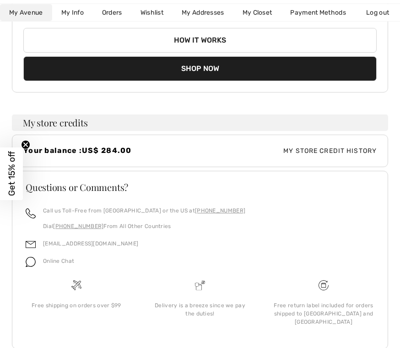
scroll to position [276, 0]
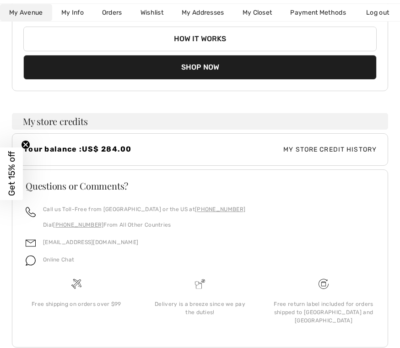
click at [200, 67] on button "Shop Now" at bounding box center [199, 67] width 353 height 25
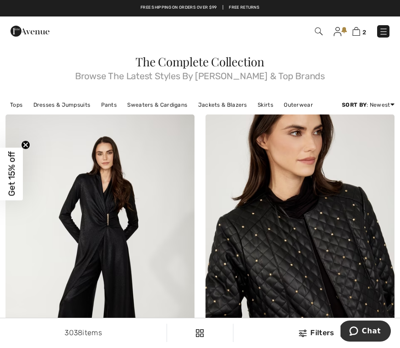
click at [359, 35] on img at bounding box center [356, 31] width 8 height 9
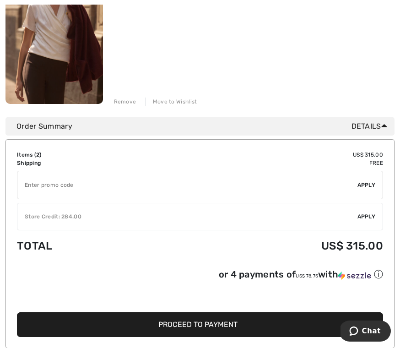
click at [45, 185] on input "TEXT" at bounding box center [187, 184] width 340 height 27
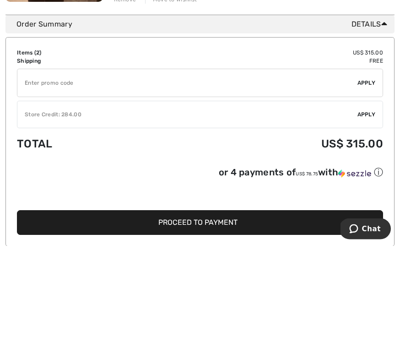
click at [41, 213] on div "Store Credit: 284.00" at bounding box center [187, 217] width 340 height 8
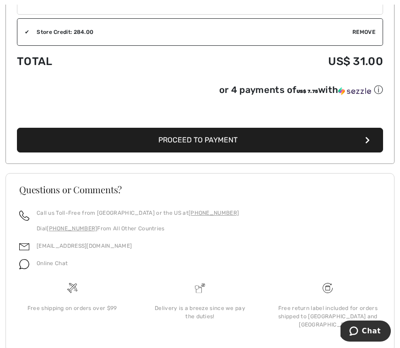
scroll to position [534, 0]
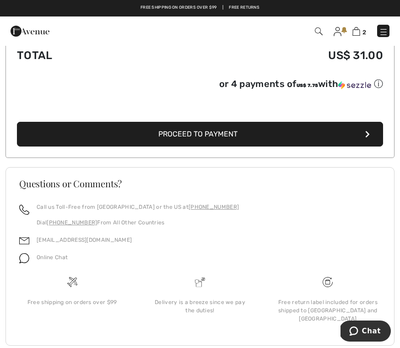
click at [200, 138] on span "Proceed to Payment" at bounding box center [197, 133] width 79 height 9
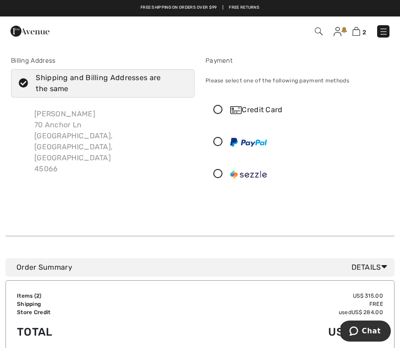
click at [74, 130] on div "[PERSON_NAME] [STREET_ADDRESS]" at bounding box center [110, 141] width 167 height 80
click at [45, 80] on div "Shipping and Billing Addresses are the same" at bounding box center [108, 83] width 145 height 22
click at [181, 80] on input "Shipping and Billing Addresses are the same" at bounding box center [184, 83] width 6 height 27
checkbox input "false"
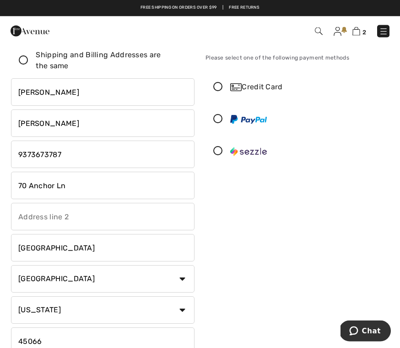
scroll to position [26, 0]
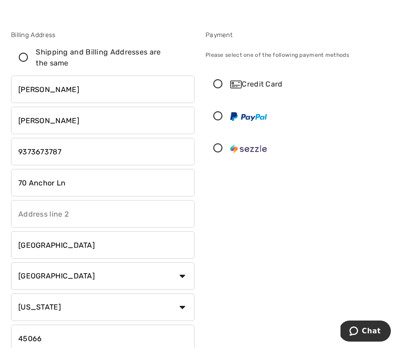
click at [74, 180] on input "70 Anchor Ln" at bounding box center [102, 182] width 183 height 27
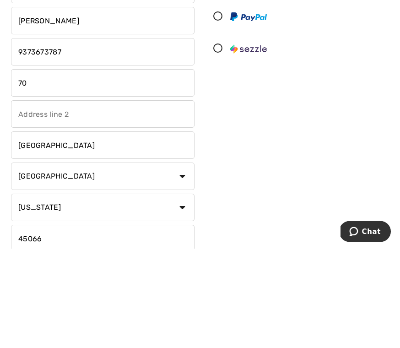
type input "7"
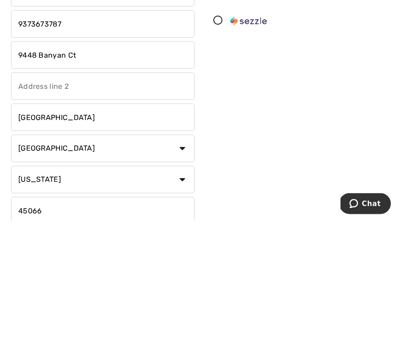
type input "9448 Banyan Ct"
click at [60, 231] on input "Springboro" at bounding box center [102, 244] width 183 height 27
type input "S"
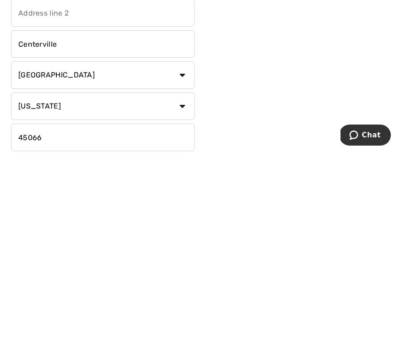
scroll to position [38, 0]
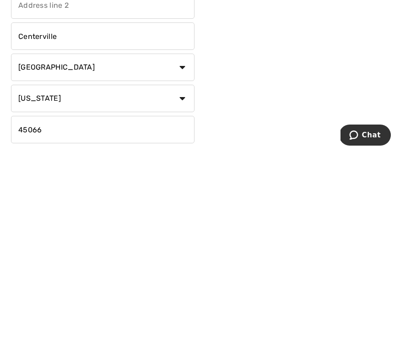
type input "Centerville"
click at [28, 311] on input "45066" at bounding box center [102, 324] width 183 height 27
type input "4"
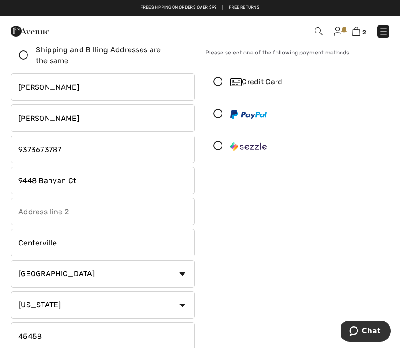
scroll to position [26, 0]
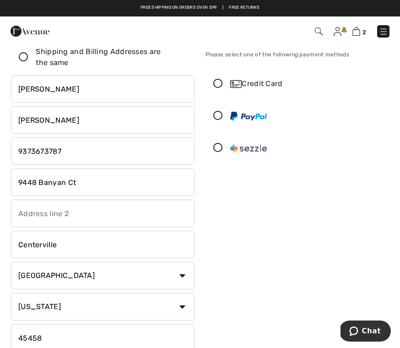
type input "45458"
click at [222, 80] on icon at bounding box center [218, 84] width 24 height 10
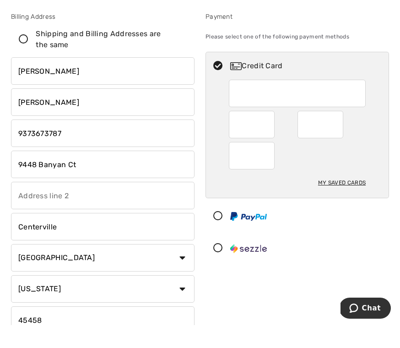
scroll to position [44, 0]
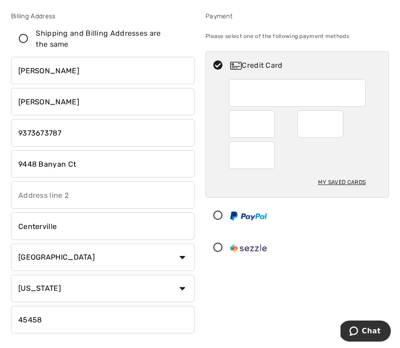
click at [203, 79] on div "Payment Please select one of the following payment methods Credit Card My Saved…" at bounding box center [297, 173] width 194 height 325
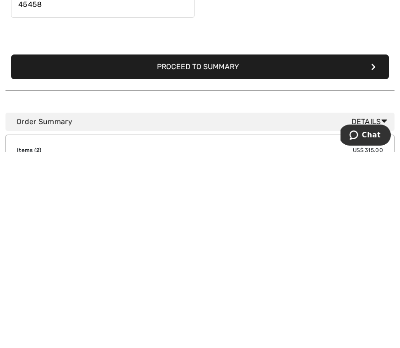
scroll to position [210, 0]
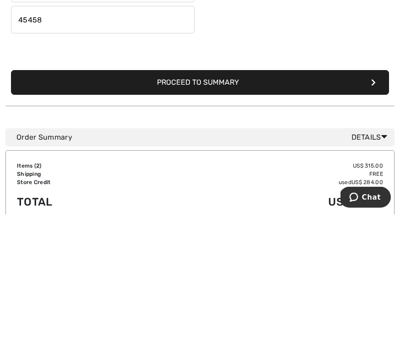
click at [186, 204] on button "Proceed to Summary" at bounding box center [200, 216] width 378 height 25
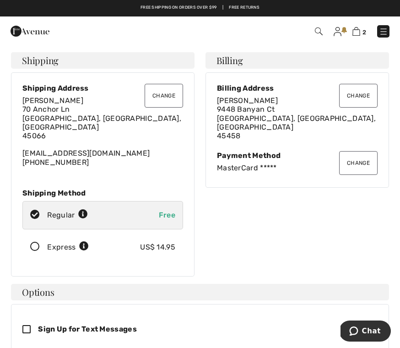
click at [161, 95] on button "Change" at bounding box center [164, 96] width 38 height 24
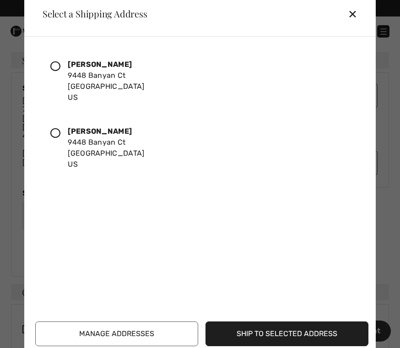
click at [39, 137] on div "Linda Miller 9448 Banyan Ct Centerville, OH, 45066 US Linda Miller 9448 Banyan …" at bounding box center [201, 114] width 333 height 141
click at [59, 139] on div at bounding box center [58, 148] width 17 height 44
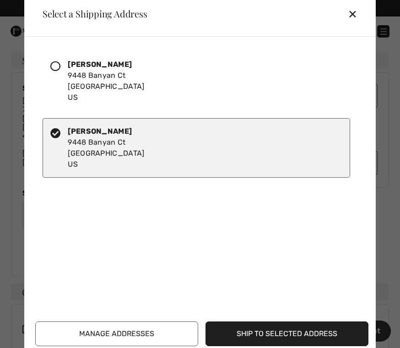
click at [243, 332] on button "Ship to Selected Address" at bounding box center [286, 333] width 163 height 25
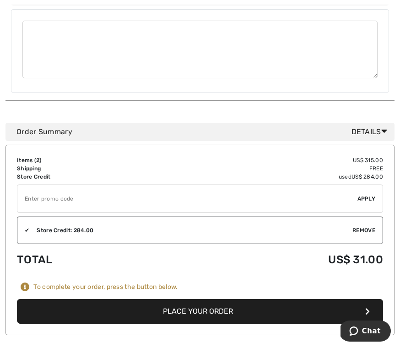
scroll to position [608, 0]
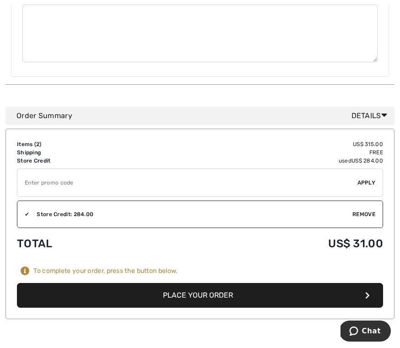
click at [187, 283] on button "Place Your Order" at bounding box center [200, 295] width 366 height 25
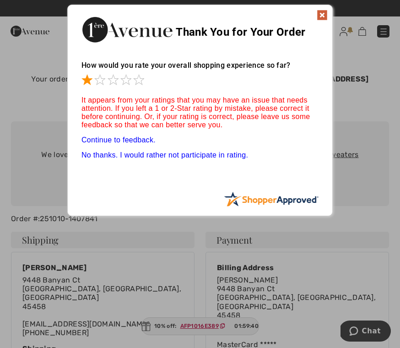
click at [105, 84] on span at bounding box center [99, 79] width 11 height 11
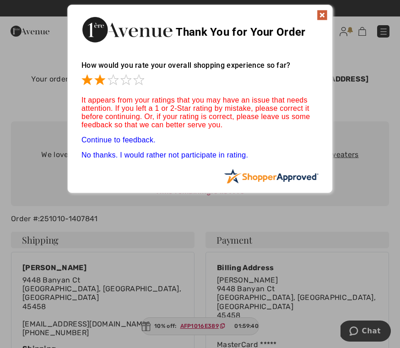
click at [117, 84] on span at bounding box center [112, 79] width 11 height 11
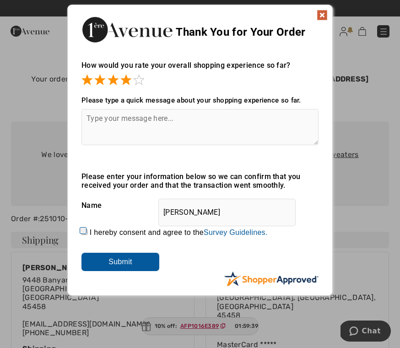
click at [123, 84] on span at bounding box center [125, 79] width 11 height 11
click at [137, 90] on div "Please type a quick message about your shopping experience so far. Thank you fo…" at bounding box center [199, 129] width 237 height 85
click at [141, 85] on span at bounding box center [138, 79] width 11 height 11
click at [130, 269] on input "Submit" at bounding box center [120, 261] width 78 height 18
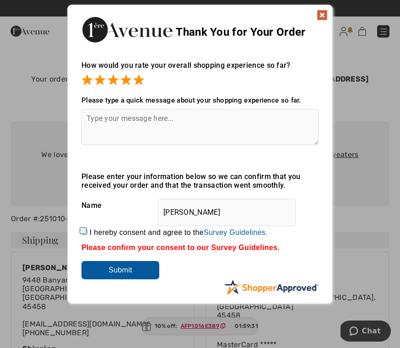
click at [91, 230] on label "I hereby consent and agree to the By submitting a review, you grant permission …" at bounding box center [179, 232] width 178 height 8
click at [87, 230] on input "I hereby consent and agree to the By submitting a review, you grant permission …" at bounding box center [84, 232] width 6 height 6
checkbox input "true"
click at [115, 270] on input "Submit" at bounding box center [120, 270] width 78 height 18
